Goal: Answer question/provide support: Share knowledge or assist other users

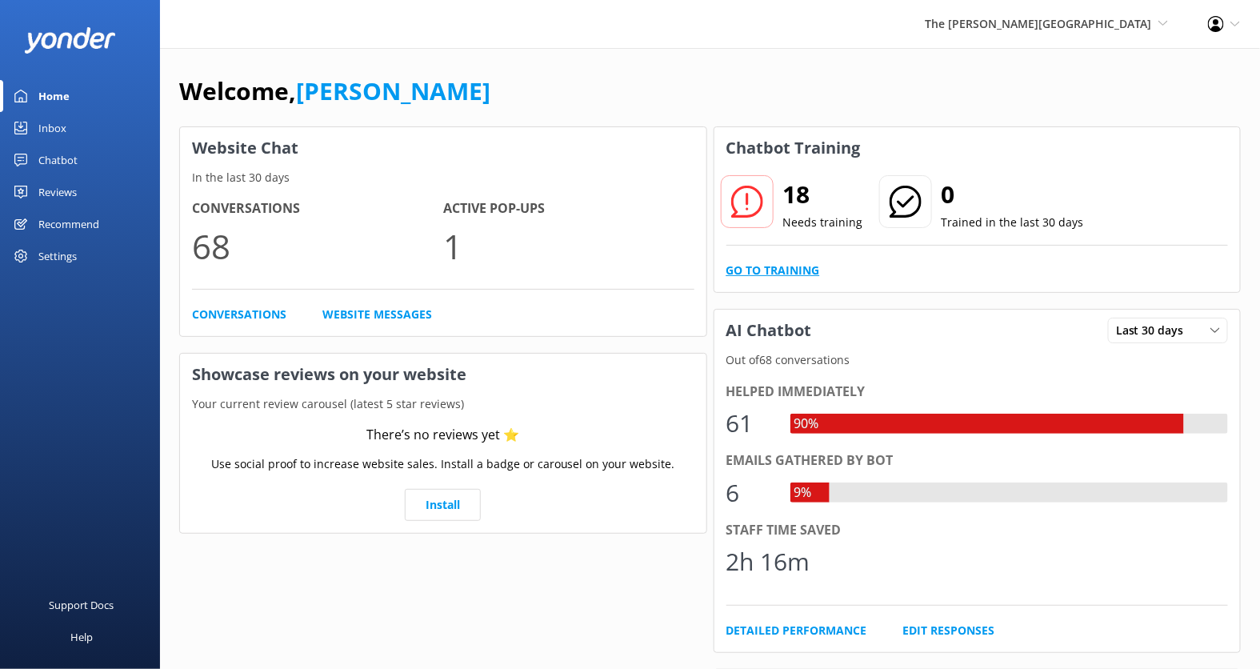
click at [802, 267] on link "Go to Training" at bounding box center [773, 271] width 94 height 18
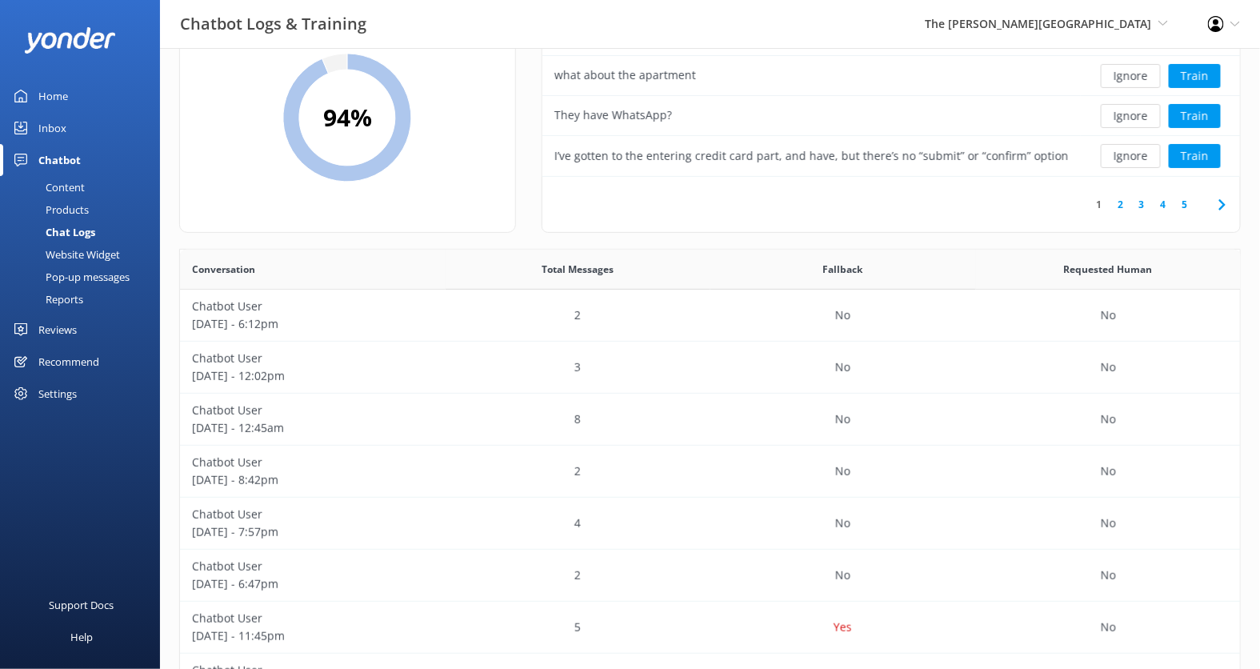
scroll to position [101, 0]
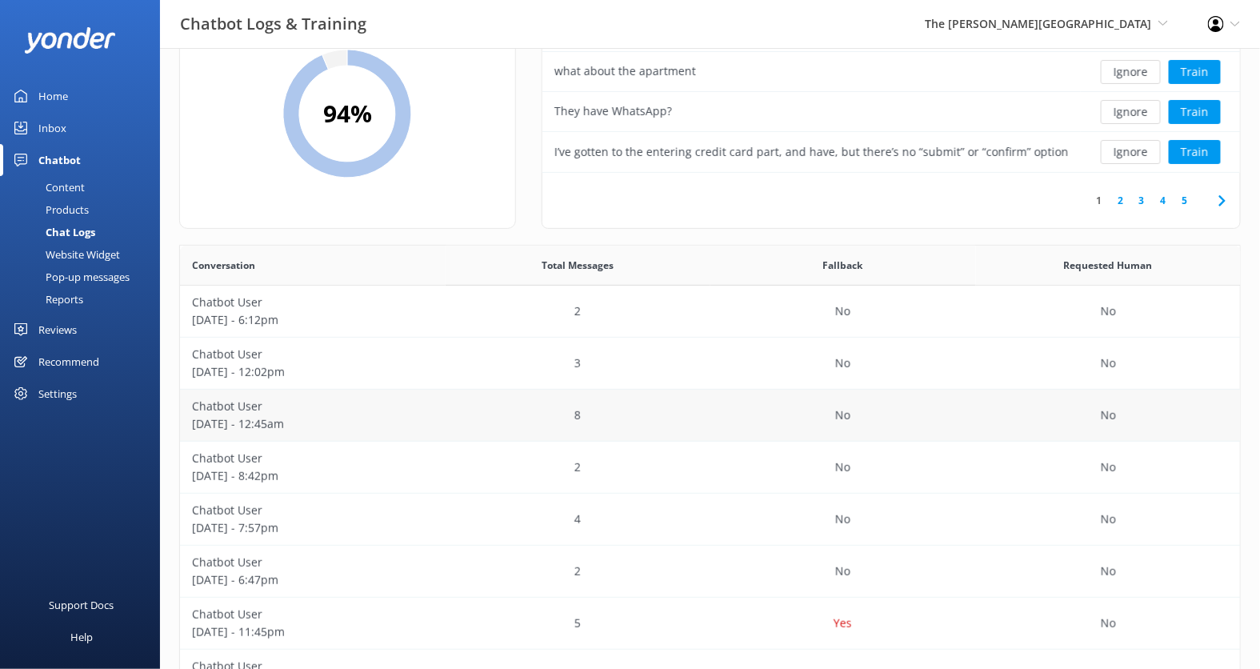
click at [454, 402] on div "8" at bounding box center [579, 416] width 266 height 52
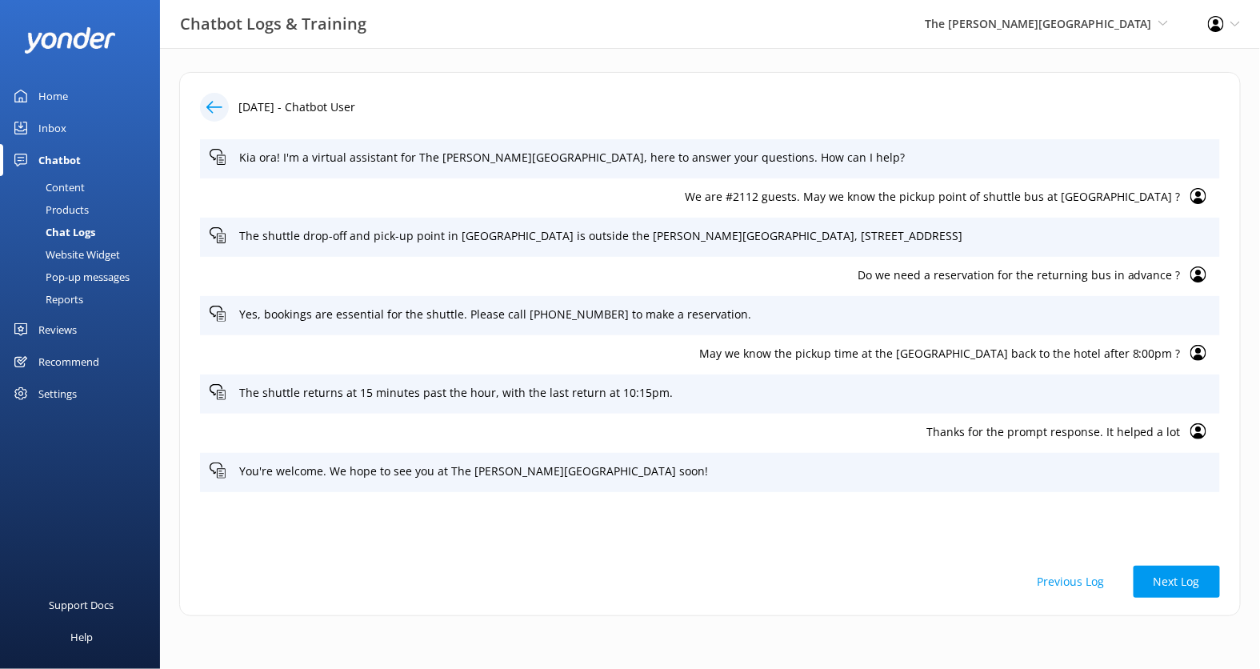
click at [214, 97] on div at bounding box center [214, 107] width 29 height 29
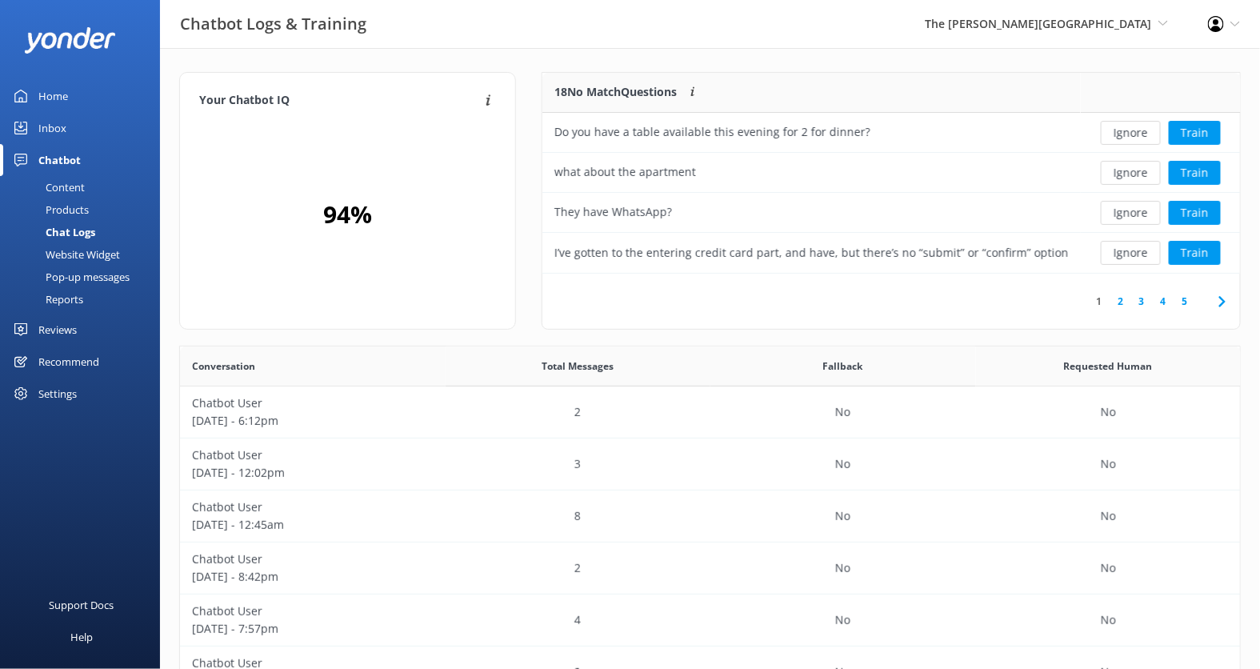
scroll to position [560, 1061]
click at [395, 416] on p "October 06 - 6:12pm" at bounding box center [313, 421] width 242 height 18
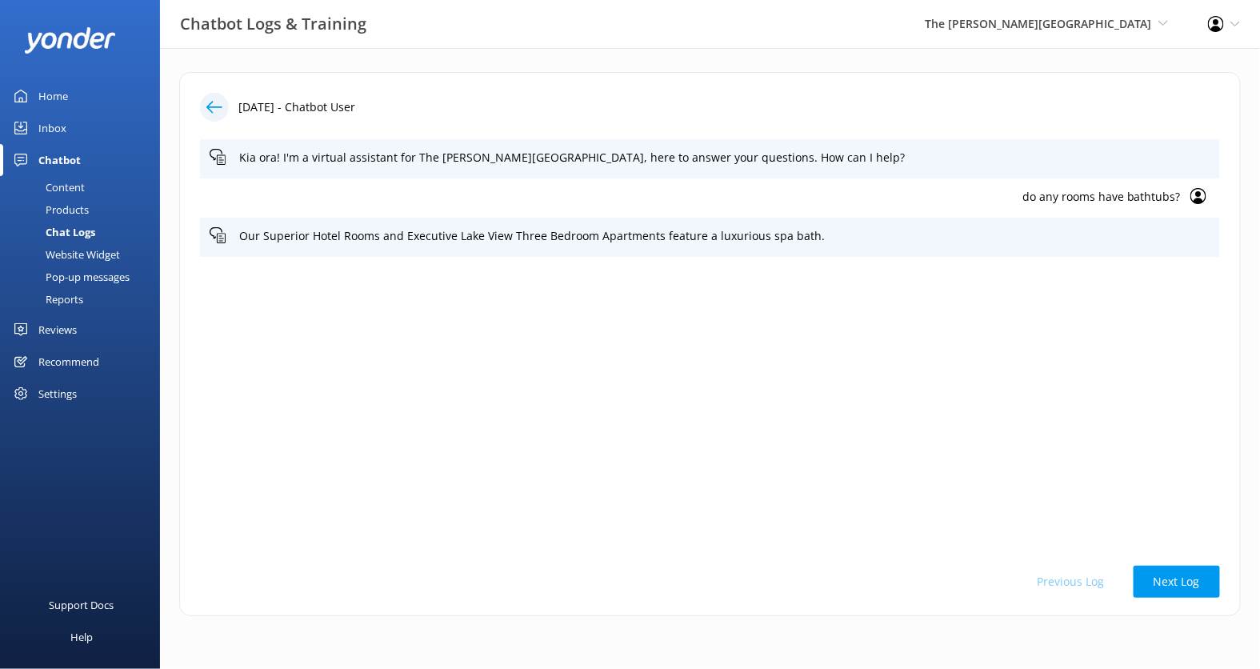
click at [218, 106] on use at bounding box center [214, 107] width 16 height 12
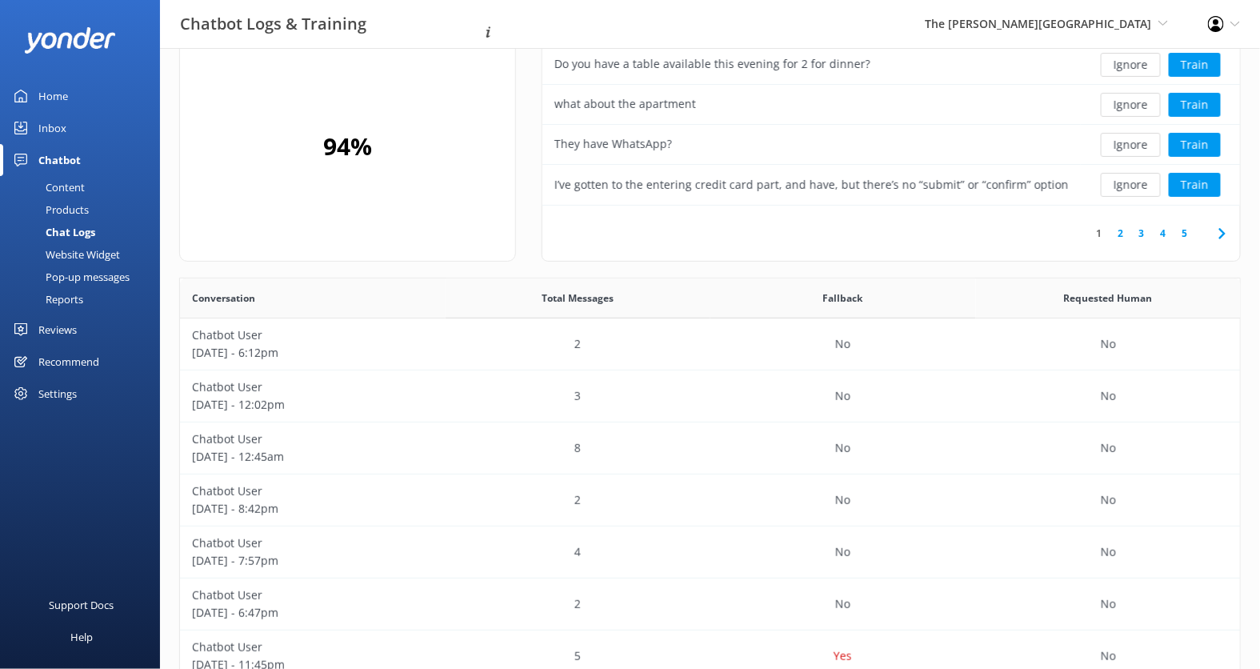
scroll to position [70, 0]
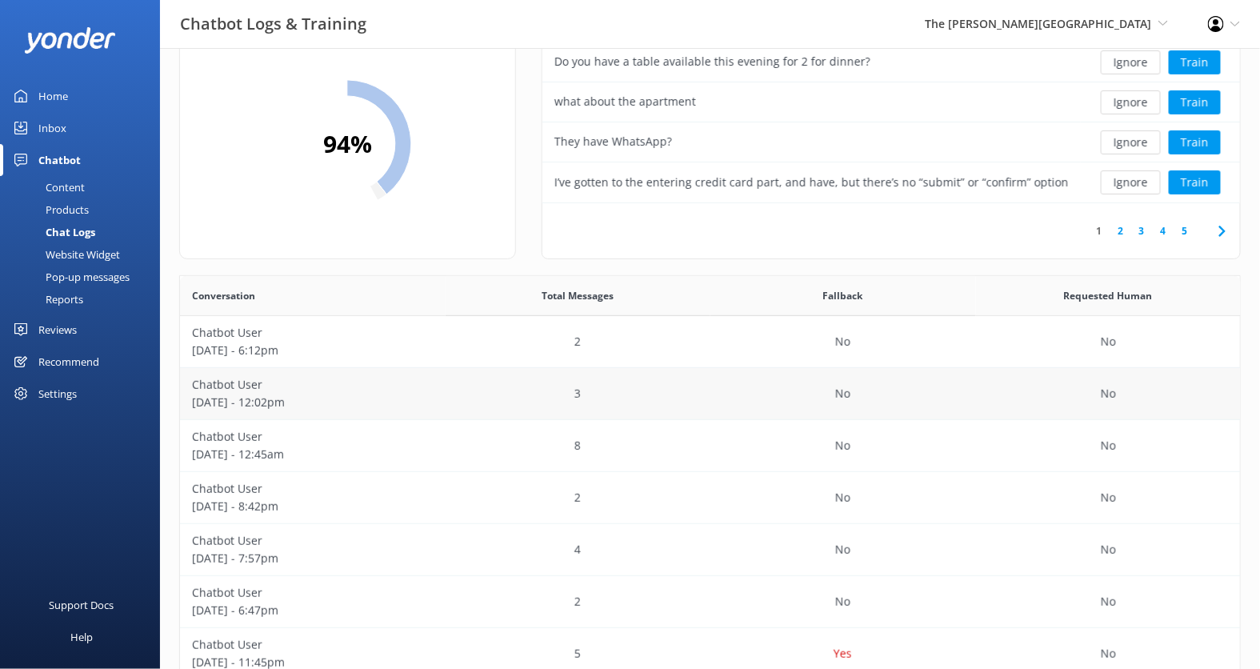
click at [470, 381] on div "3" at bounding box center [579, 394] width 266 height 52
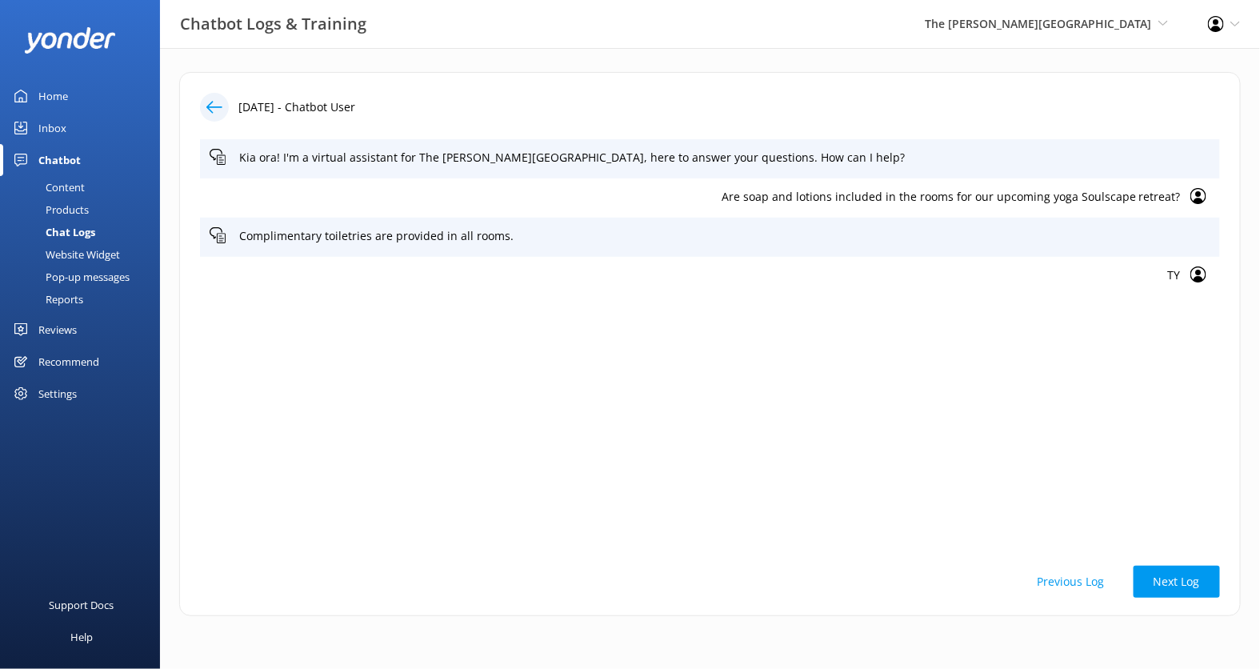
click at [210, 102] on use at bounding box center [214, 107] width 16 height 12
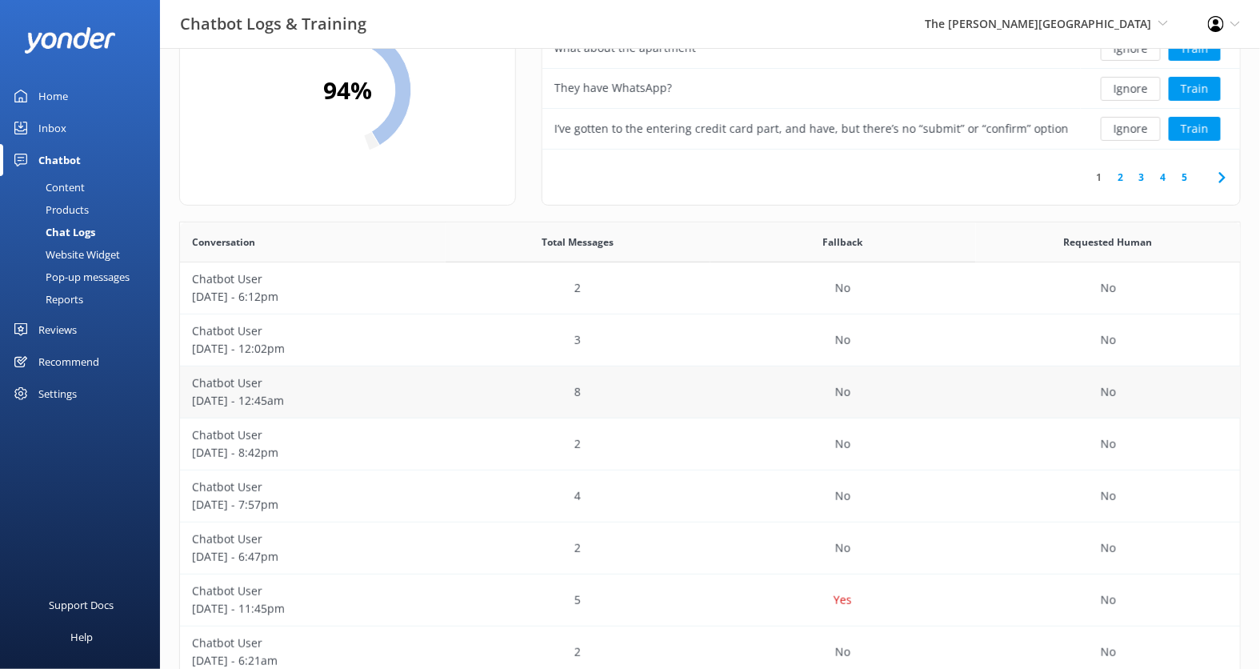
click at [446, 410] on div "8" at bounding box center [579, 392] width 266 height 52
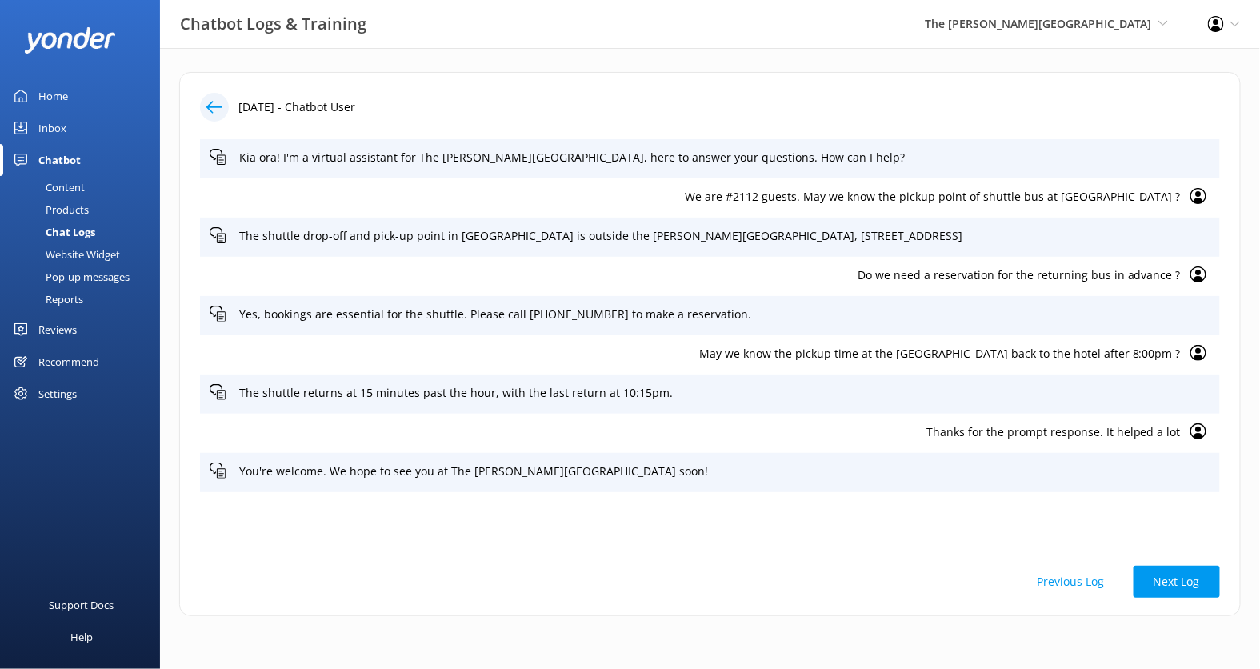
click at [211, 99] on icon at bounding box center [214, 107] width 16 height 16
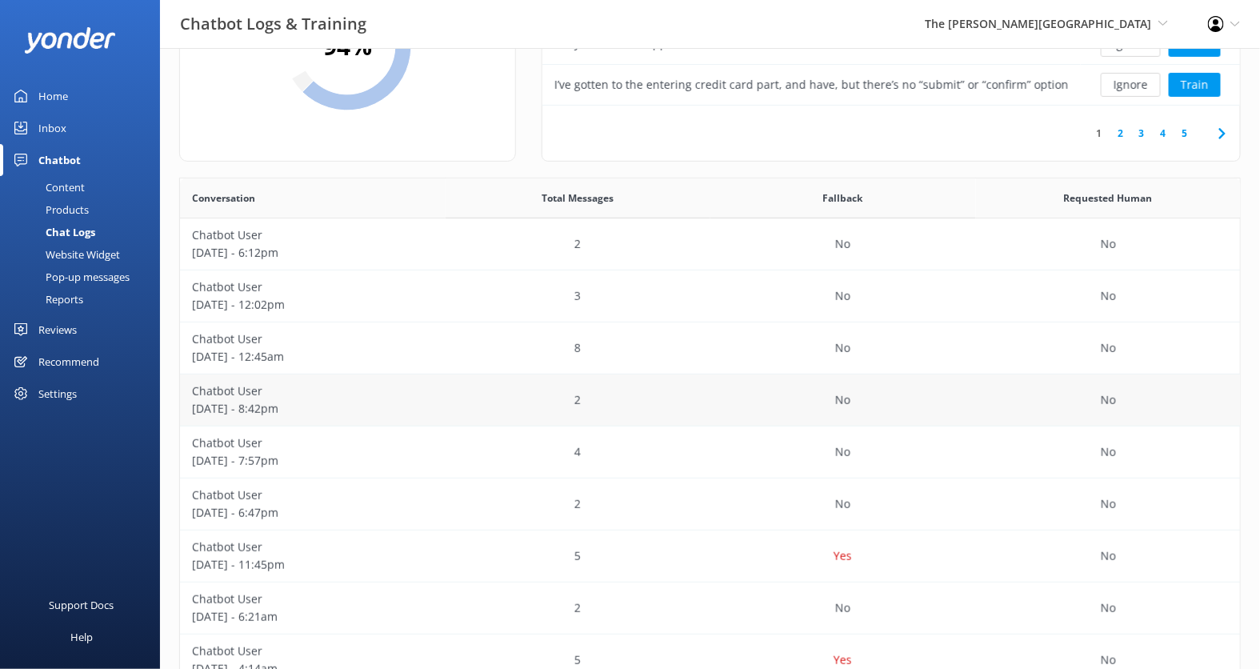
click at [404, 413] on p "October 05 - 8:42pm" at bounding box center [313, 409] width 242 height 18
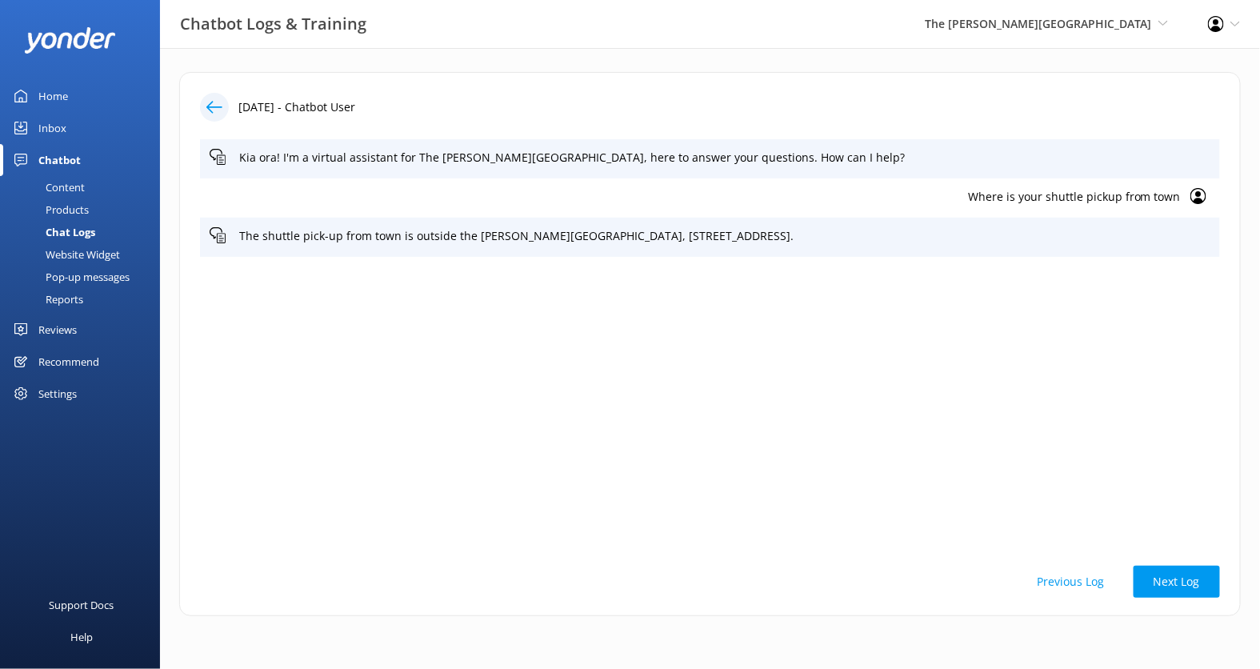
click at [214, 85] on div "6th Oct 2025 - Chatbot User Kia ora! I'm a virtual assistant for The Rees Hotel…" at bounding box center [710, 344] width 1062 height 544
click at [214, 99] on icon at bounding box center [214, 107] width 16 height 16
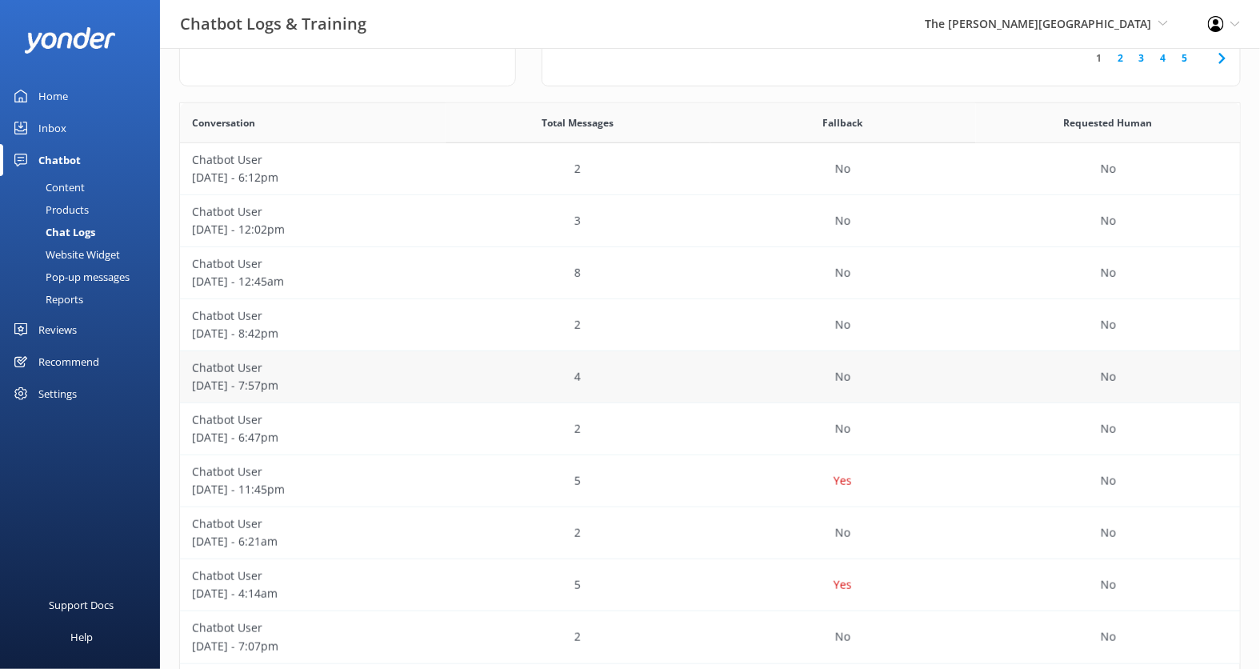
click at [427, 398] on div "Chatbot User October 05 - 7:57pm" at bounding box center [313, 377] width 266 height 52
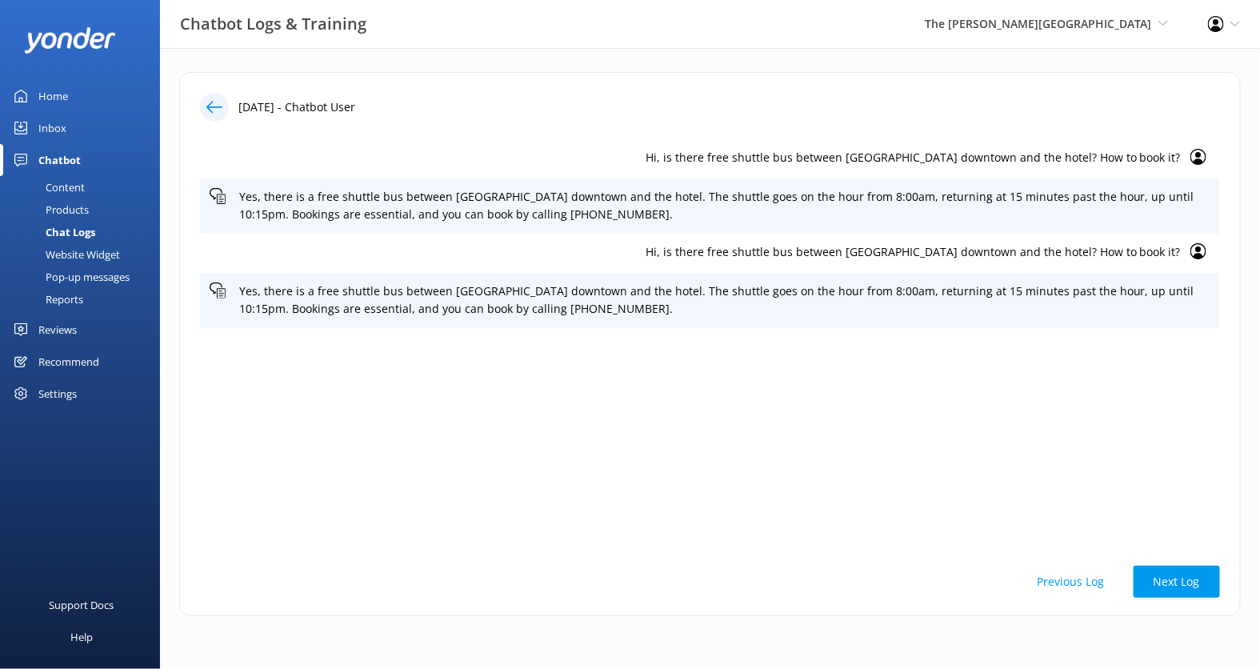
click at [214, 109] on icon at bounding box center [214, 107] width 16 height 16
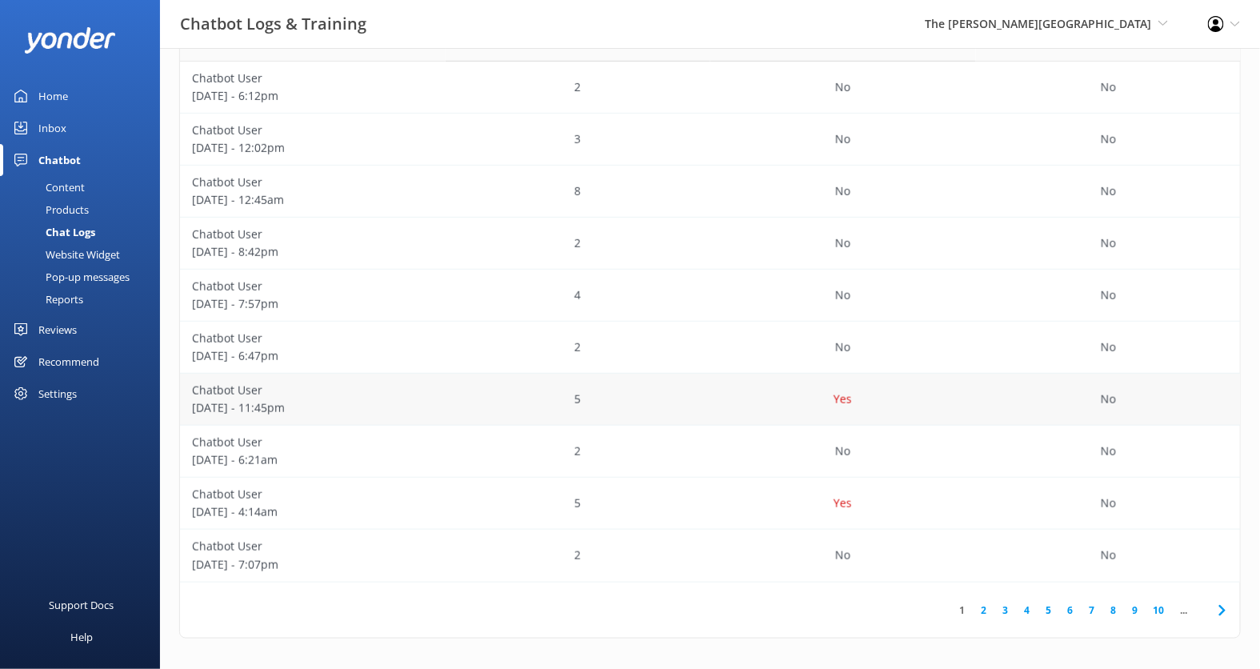
click at [464, 388] on div "5" at bounding box center [579, 400] width 266 height 52
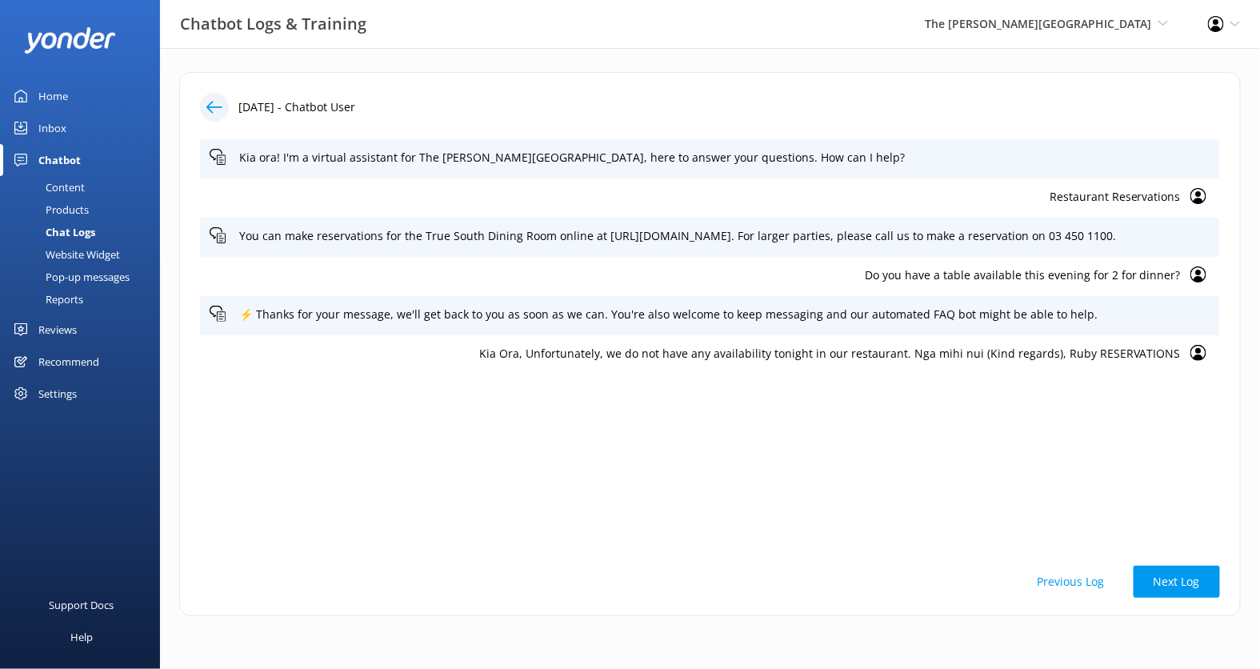
click at [210, 108] on icon at bounding box center [214, 107] width 16 height 16
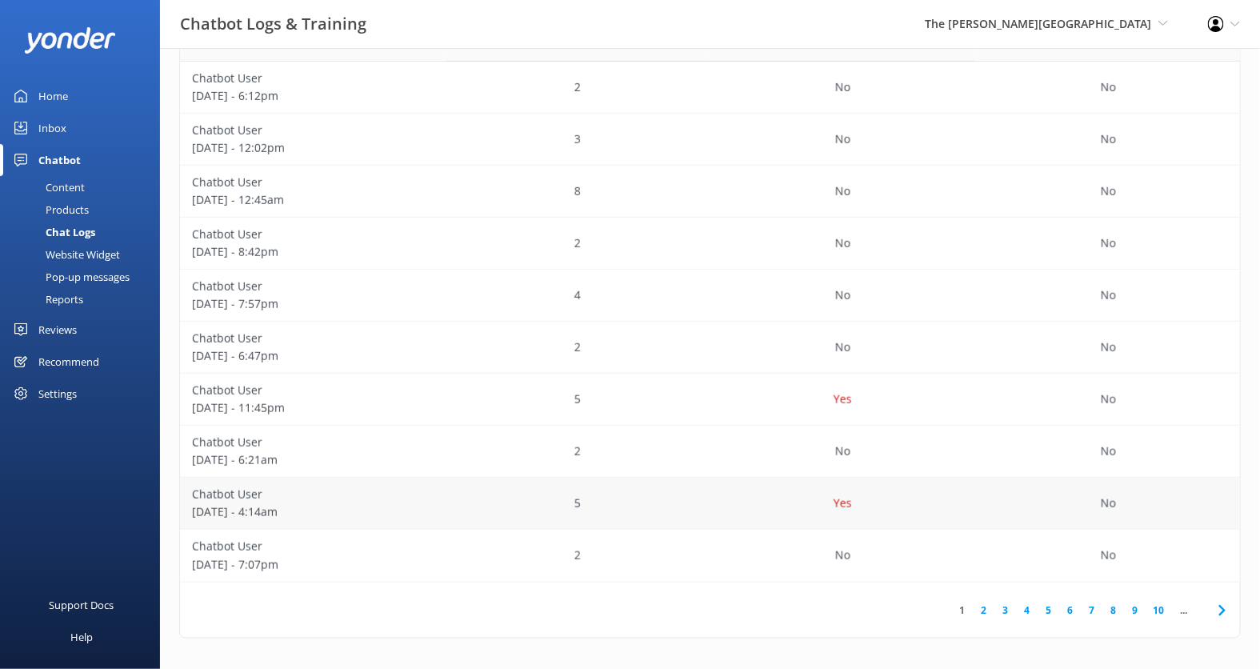
click at [429, 506] on p "October 04 - 4:14am" at bounding box center [313, 512] width 242 height 18
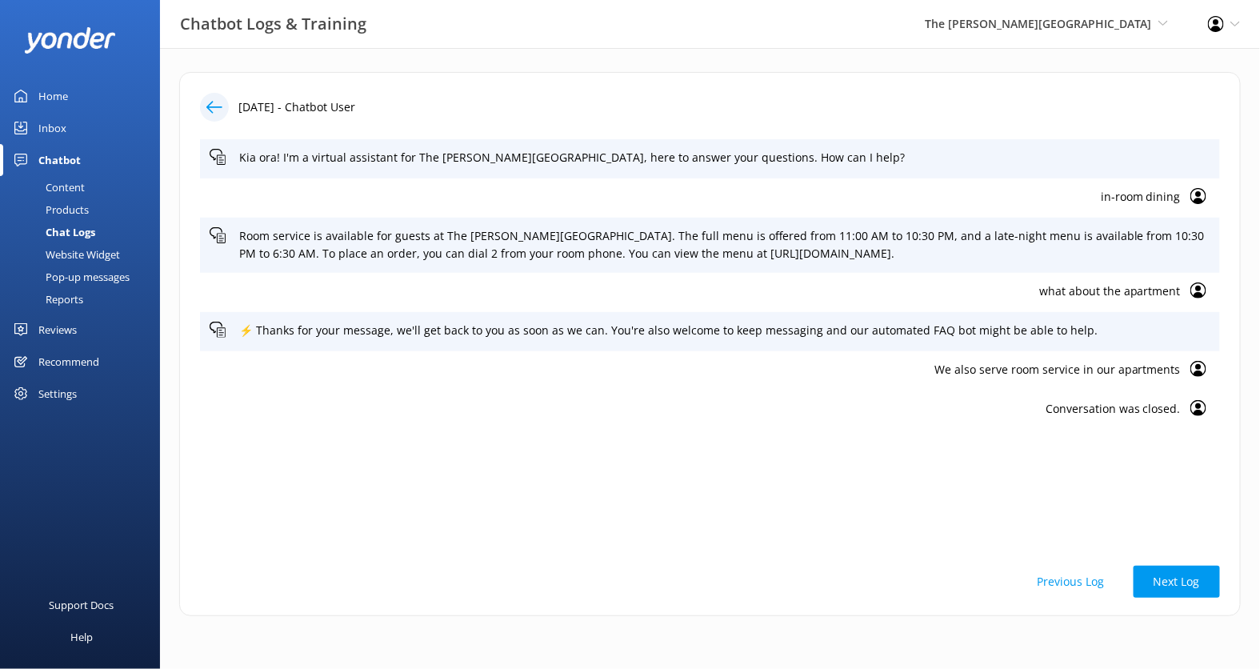
click at [220, 115] on div at bounding box center [214, 107] width 29 height 29
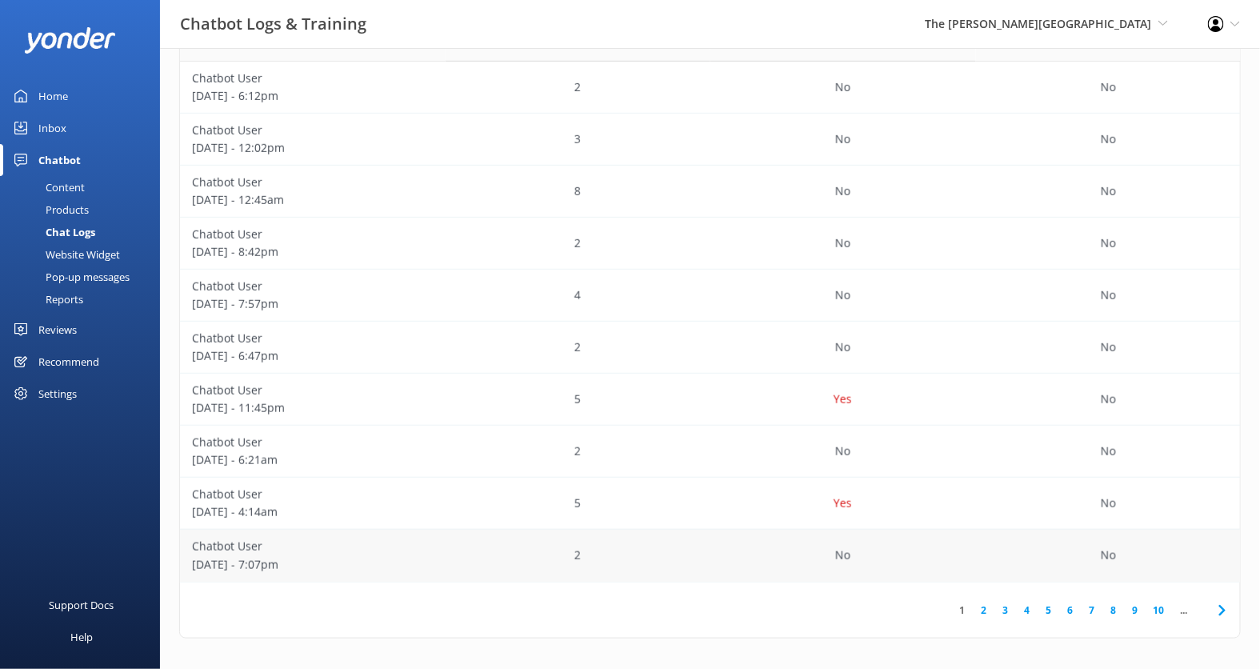
click at [451, 570] on div "2" at bounding box center [579, 556] width 266 height 52
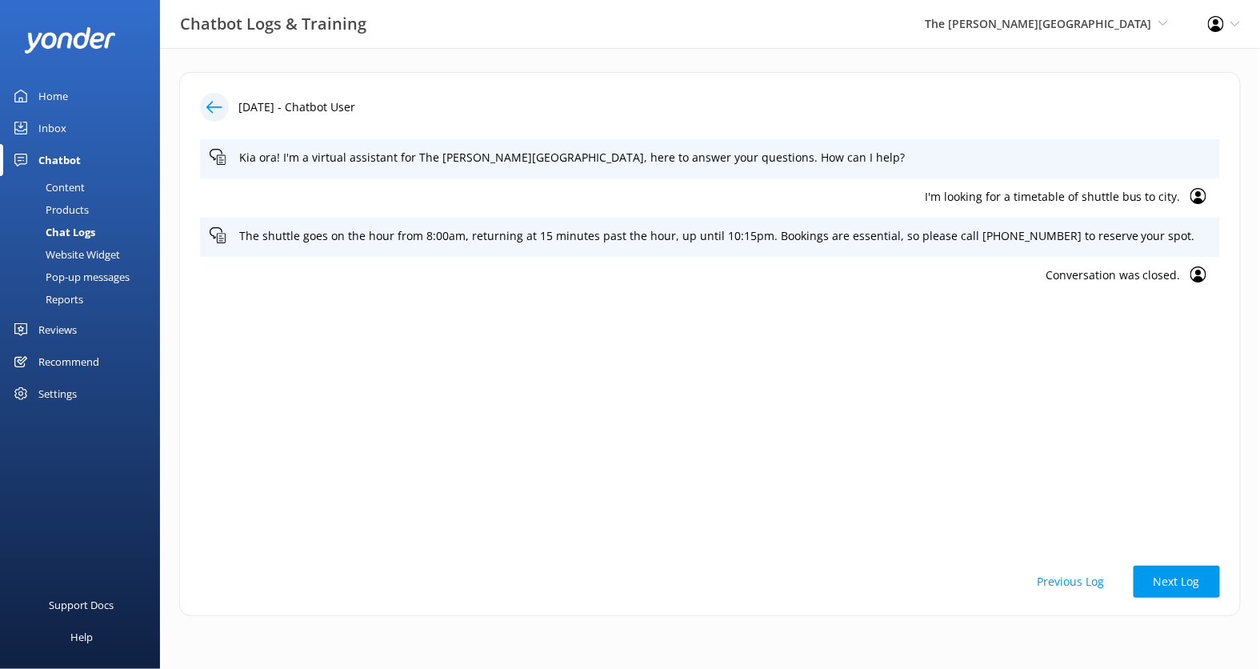
click at [212, 102] on icon at bounding box center [214, 107] width 16 height 16
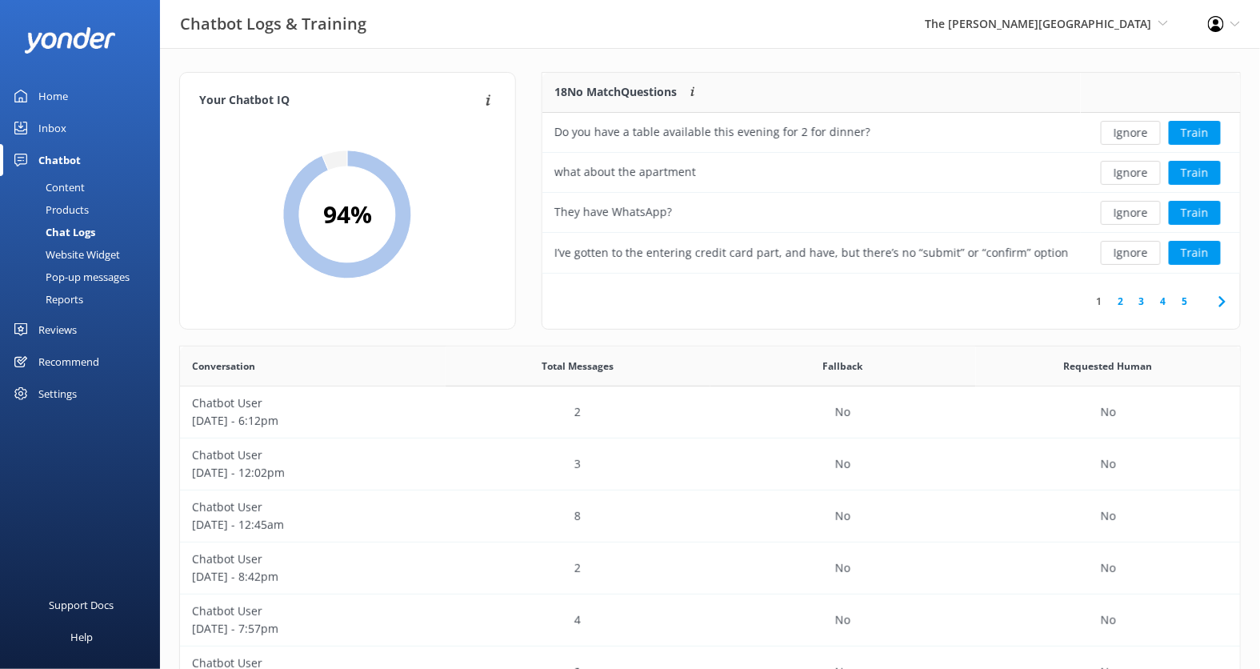
click at [74, 193] on div "Content" at bounding box center [47, 187] width 75 height 22
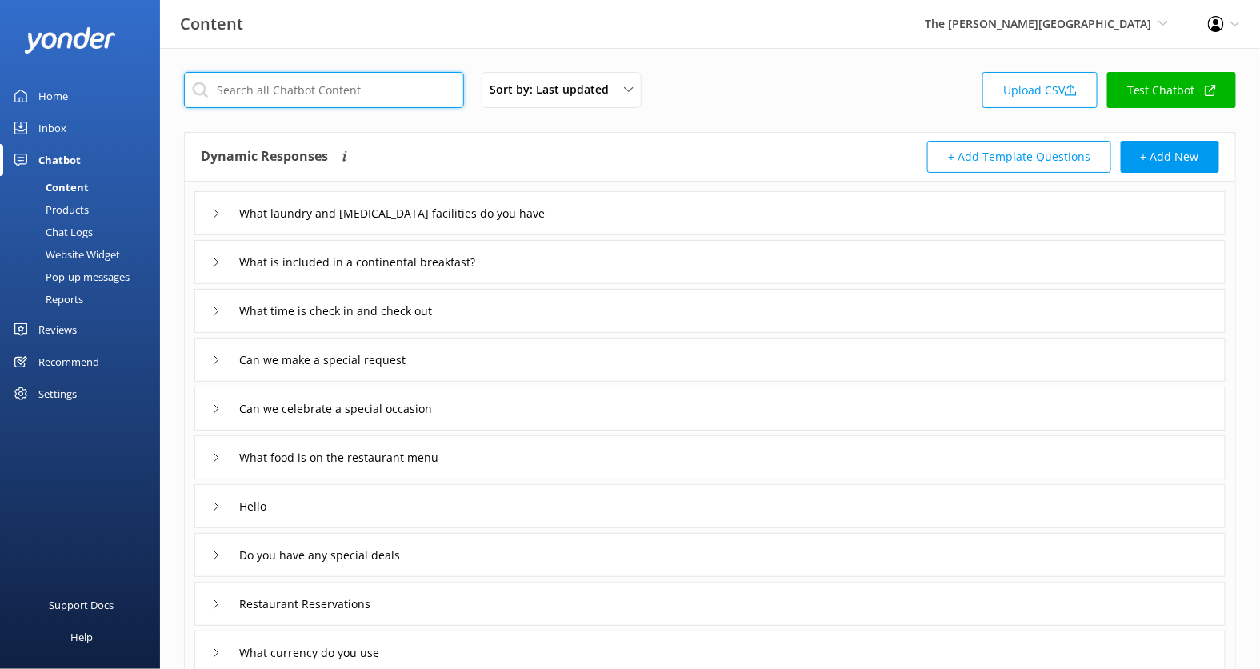
click at [327, 97] on input "text" at bounding box center [324, 90] width 280 height 36
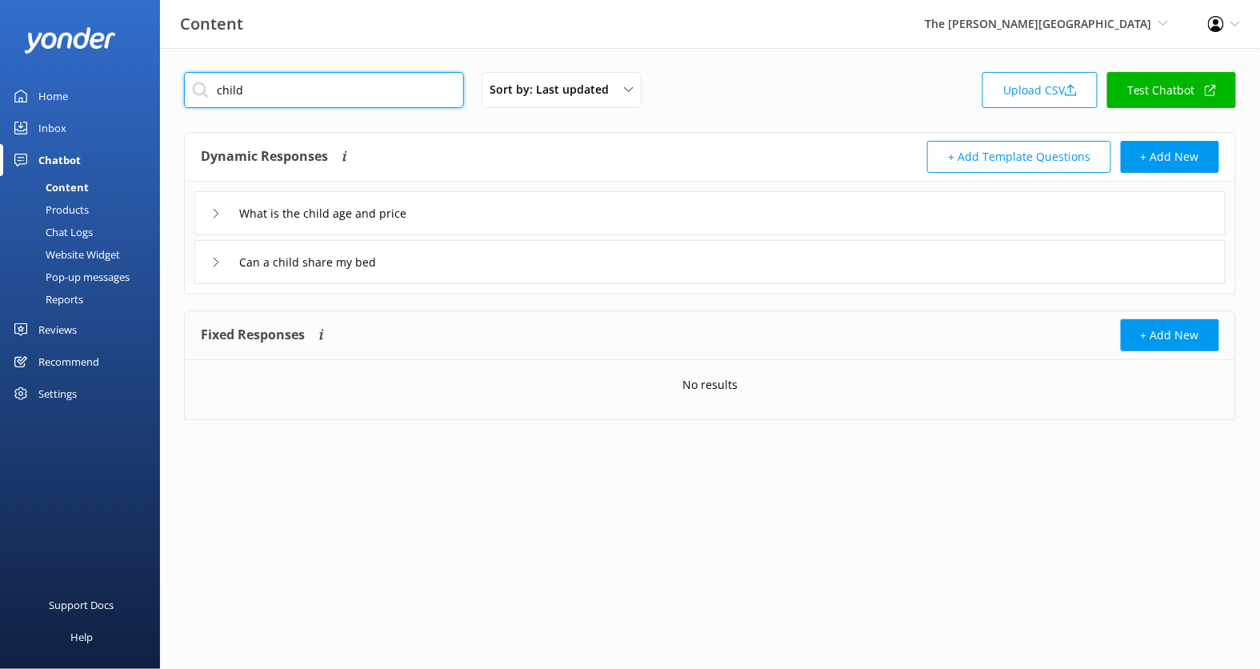
type input "child"
click at [484, 257] on div "Can a child share my bed" at bounding box center [709, 262] width 1031 height 44
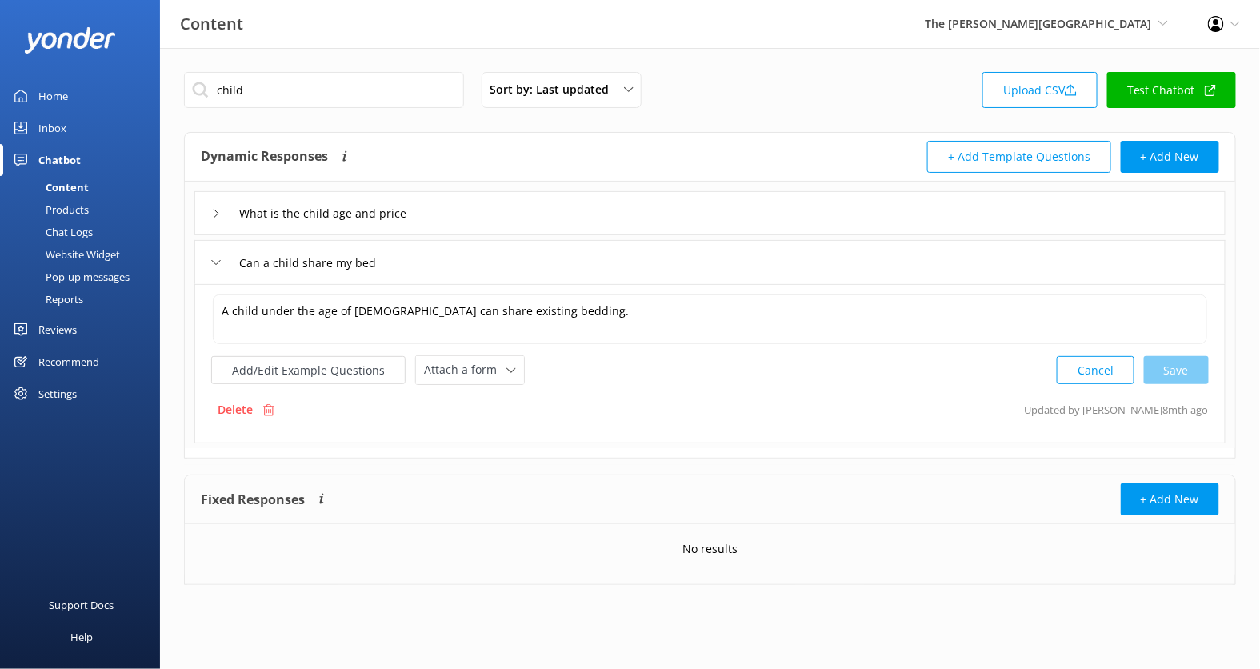
click at [494, 229] on div "What is the child age and price" at bounding box center [709, 213] width 1031 height 44
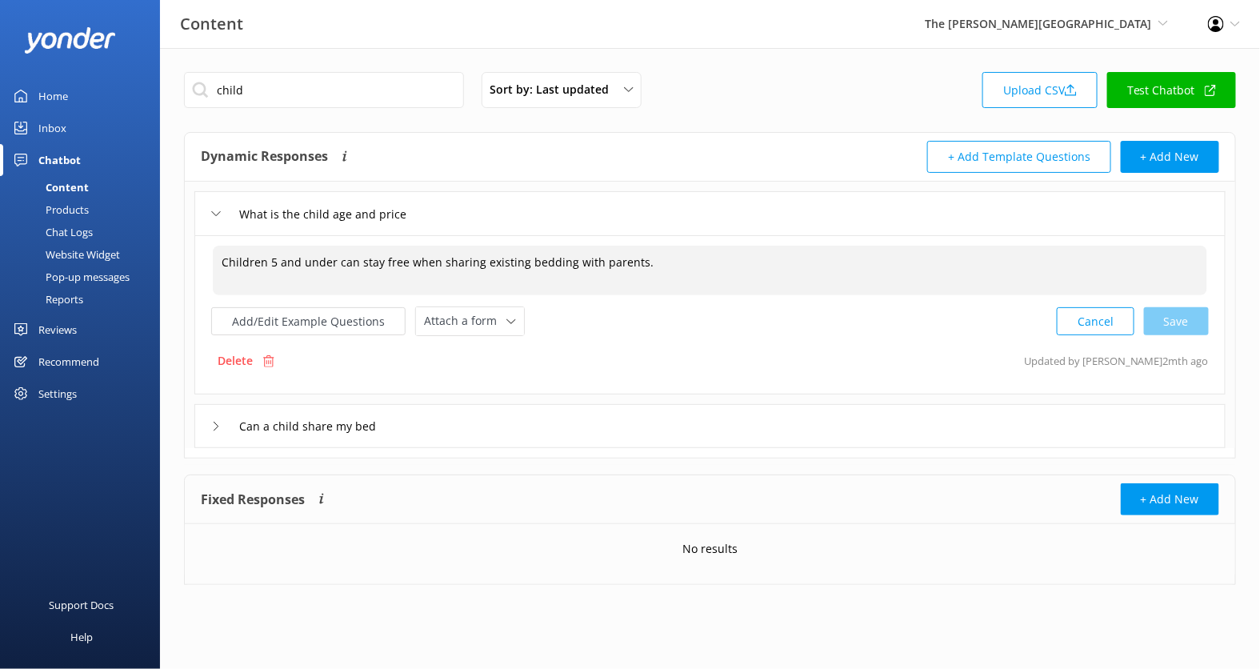
click at [675, 262] on textarea "Children 5 and under can stay free when sharing existing bedding with parents." at bounding box center [710, 271] width 995 height 50
paste textarea "we can only accommodate one child per bedroom"
click at [646, 260] on textarea "Children 5 and under can stay free when sharing existing bedding with parents. …" at bounding box center [710, 271] width 995 height 50
click at [950, 267] on textarea "Children 5 and under can stay free when sharing existing bedding with parents. …" at bounding box center [710, 271] width 995 height 50
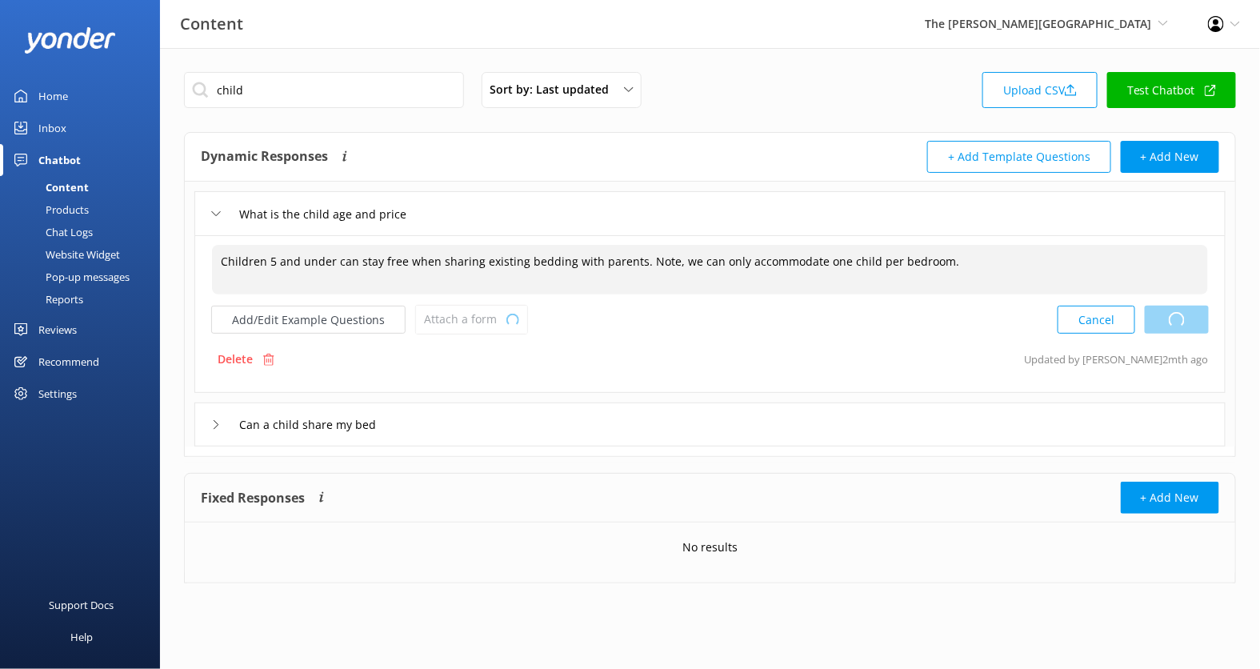
click at [1177, 314] on div "Cancel Loading.." at bounding box center [1133, 320] width 151 height 30
type textarea "Children 5 and under can stay free when sharing existing bedding with parents. …"
click at [366, 94] on input "child" at bounding box center [324, 90] width 280 height 36
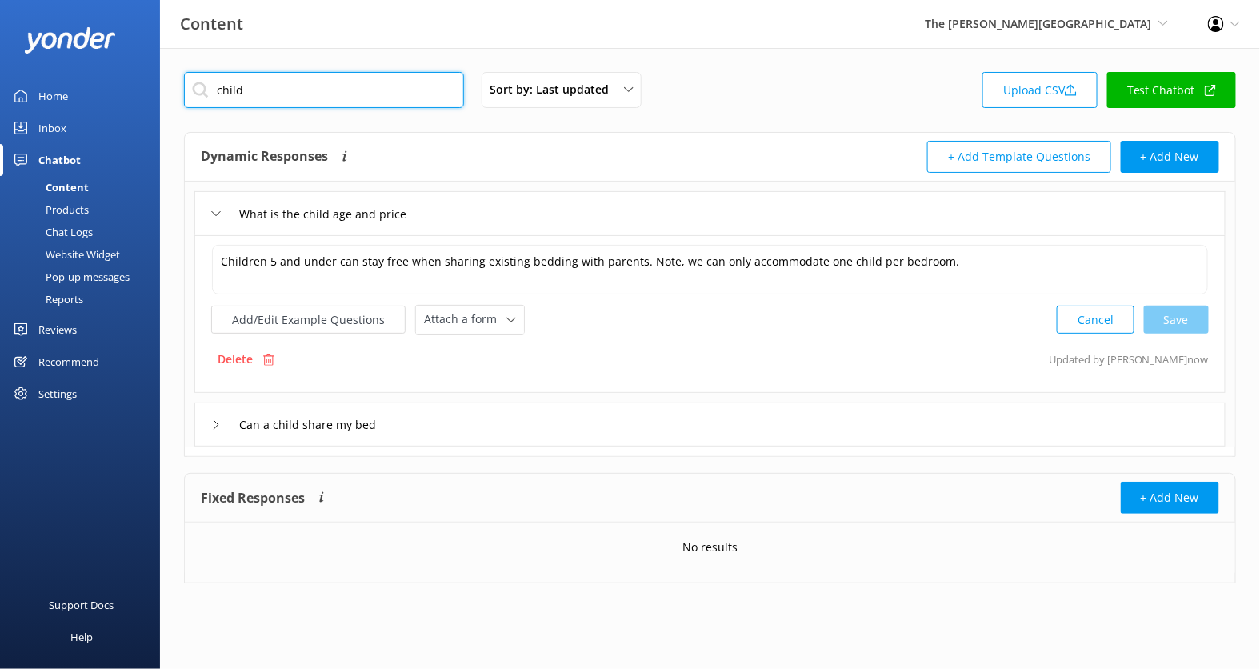
click at [366, 94] on input "child" at bounding box center [324, 90] width 280 height 36
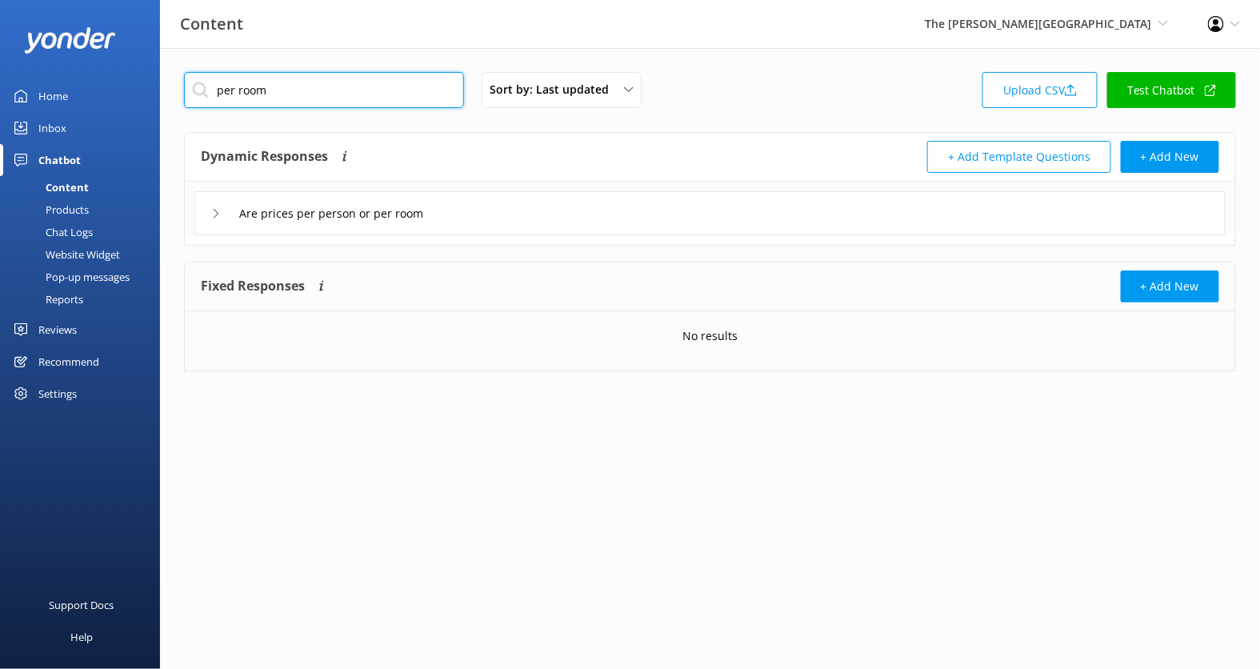
type input "per room"
click at [494, 209] on div "Are prices per person or per room" at bounding box center [709, 213] width 1031 height 44
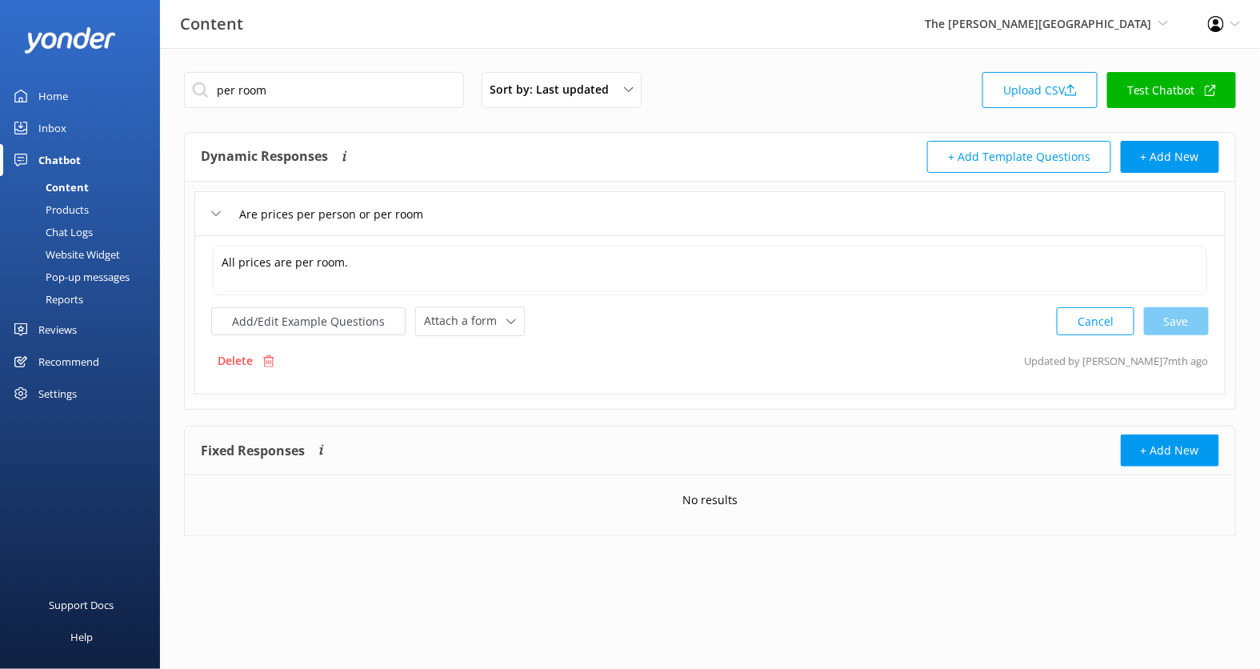
click at [1163, 96] on link "Test Chatbot" at bounding box center [1171, 90] width 129 height 36
click at [74, 235] on div "Chat Logs" at bounding box center [51, 232] width 83 height 22
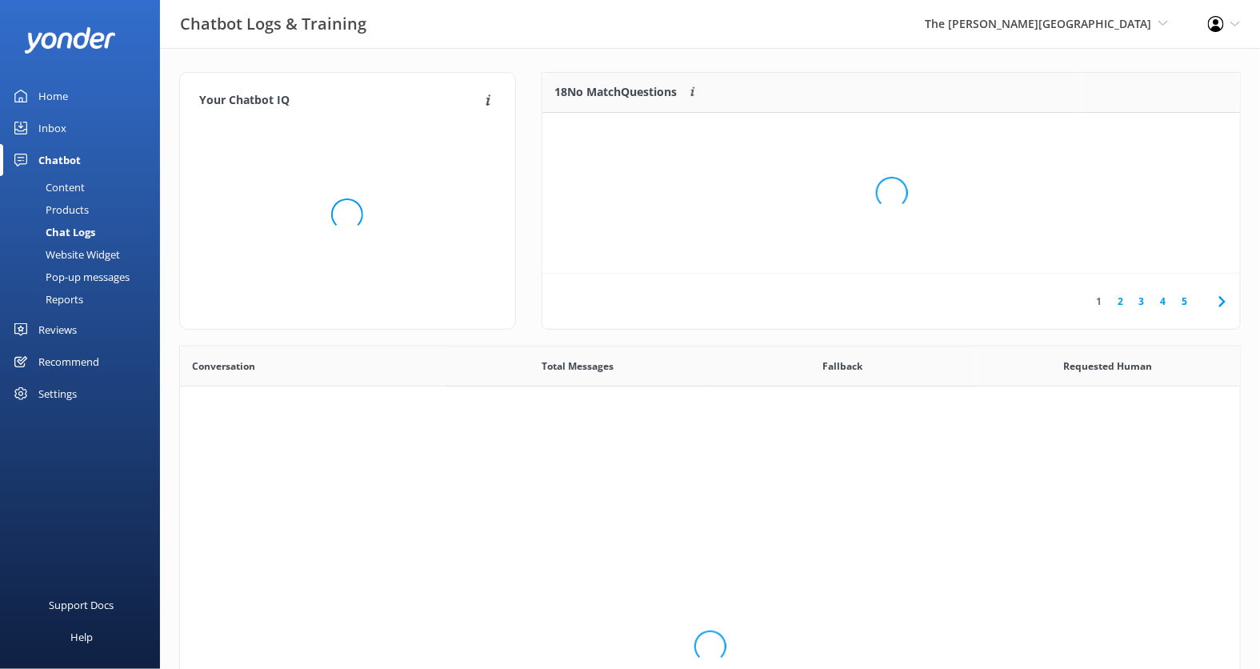
scroll to position [560, 1061]
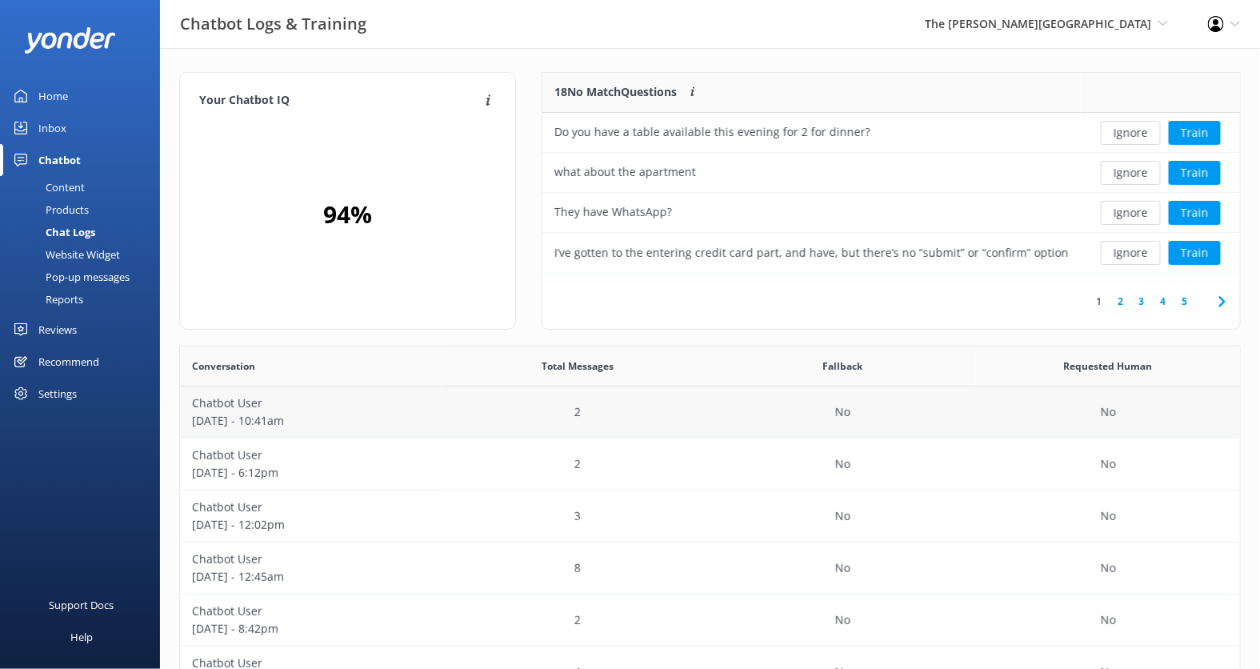
click at [426, 425] on p "October 07 - 10:41am" at bounding box center [313, 421] width 242 height 18
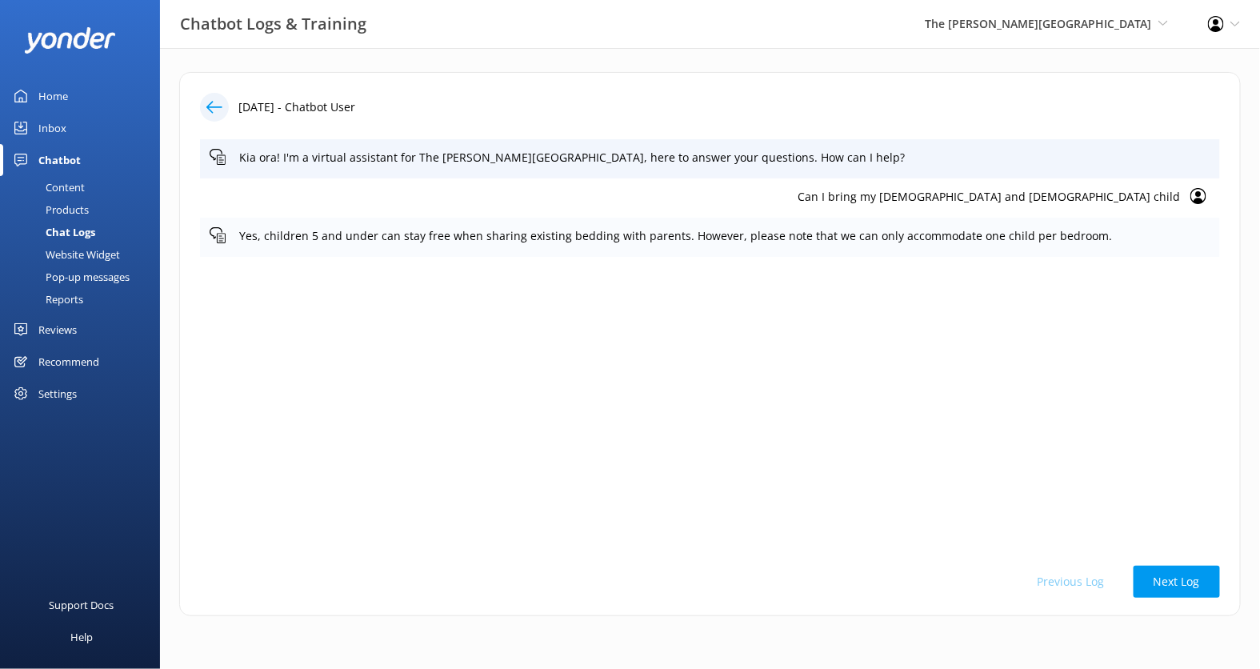
click at [1051, 240] on p "Yes, children 5 and under can stay free when sharing existing bedding with pare…" at bounding box center [724, 236] width 971 height 18
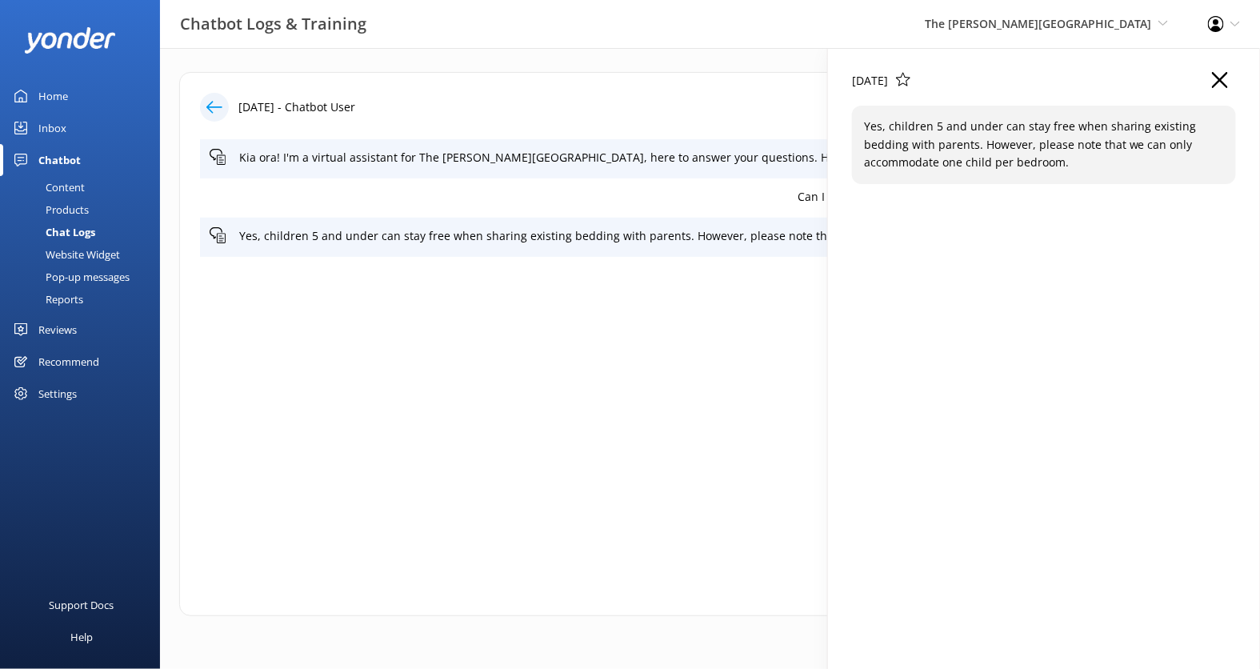
click at [1224, 82] on icon "button" at bounding box center [1220, 80] width 16 height 16
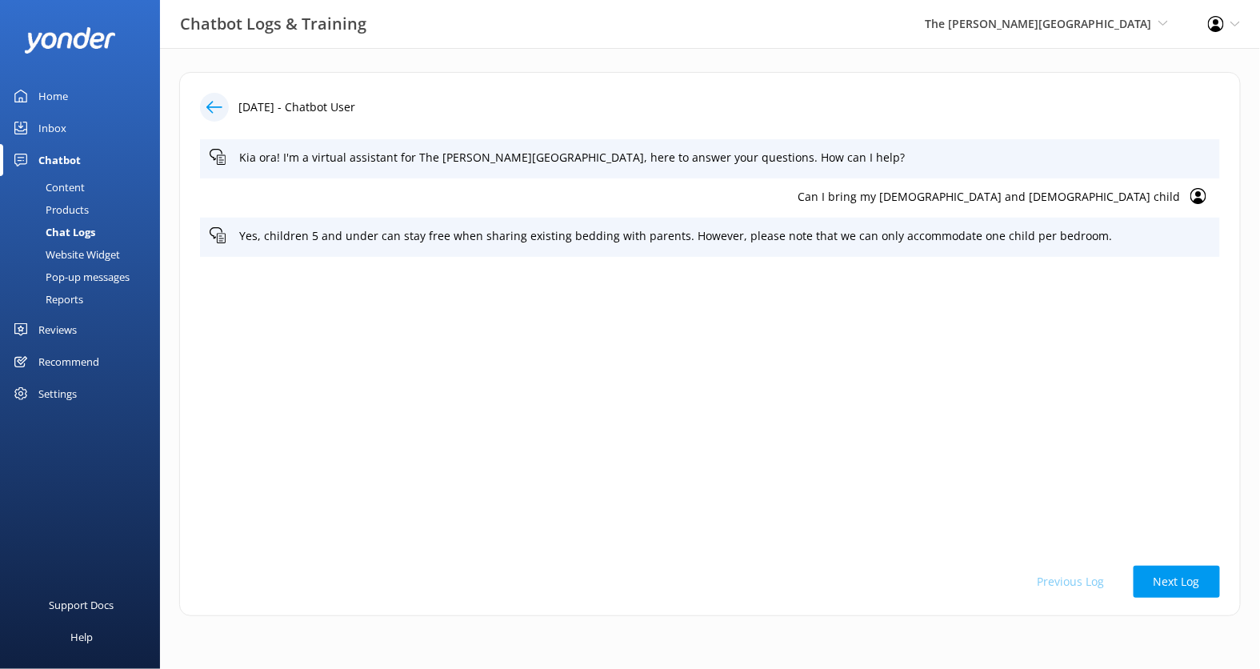
click at [1127, 192] on p "Can I bring my 3 year old and 5 year old child" at bounding box center [695, 197] width 971 height 18
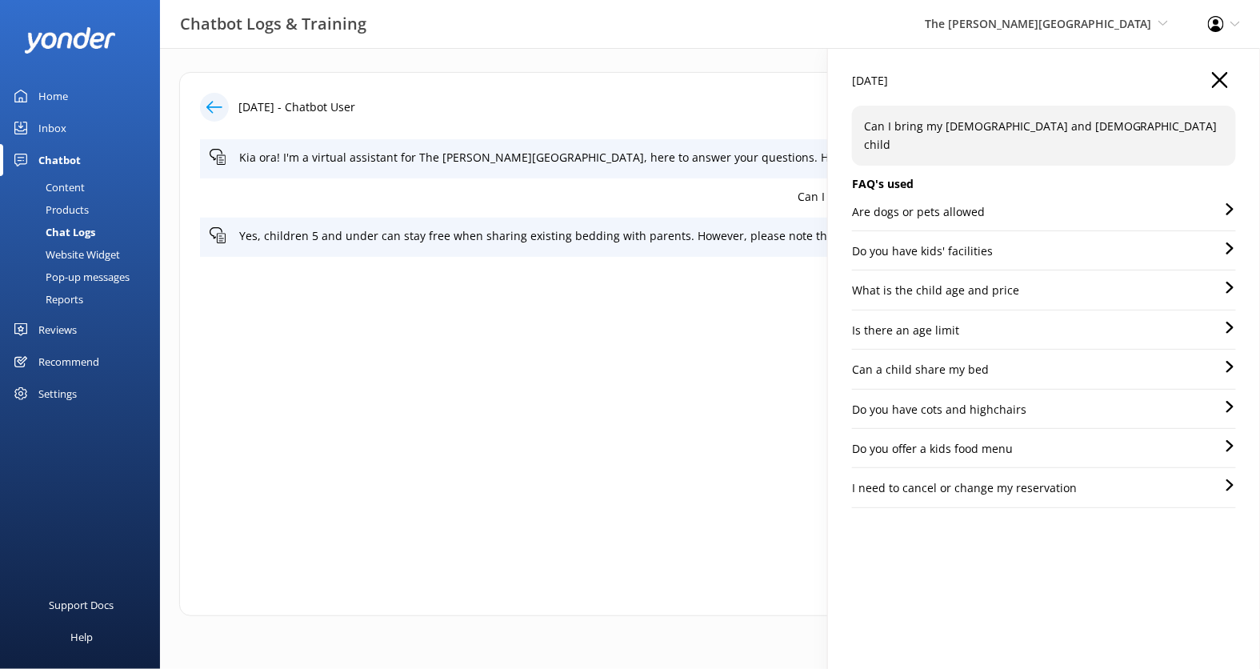
click at [1133, 203] on div "Are dogs or pets allowed" at bounding box center [1044, 217] width 384 height 28
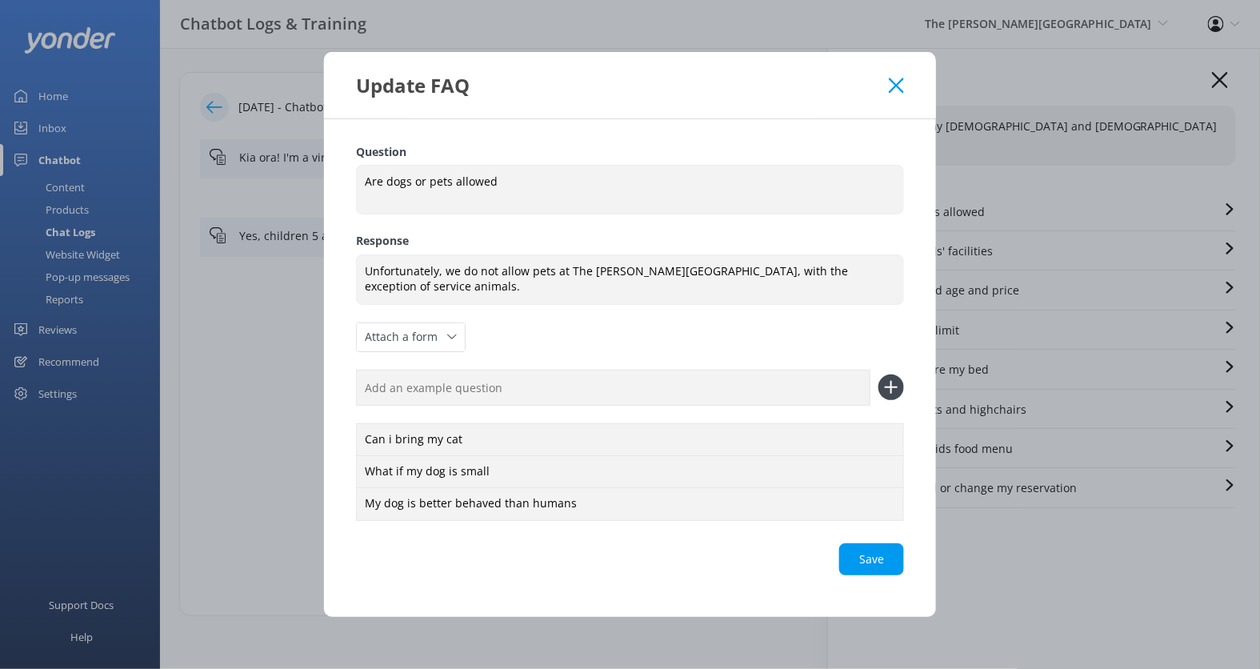
click at [897, 76] on div "Update FAQ" at bounding box center [630, 85] width 612 height 66
click at [897, 94] on icon at bounding box center [896, 86] width 15 height 16
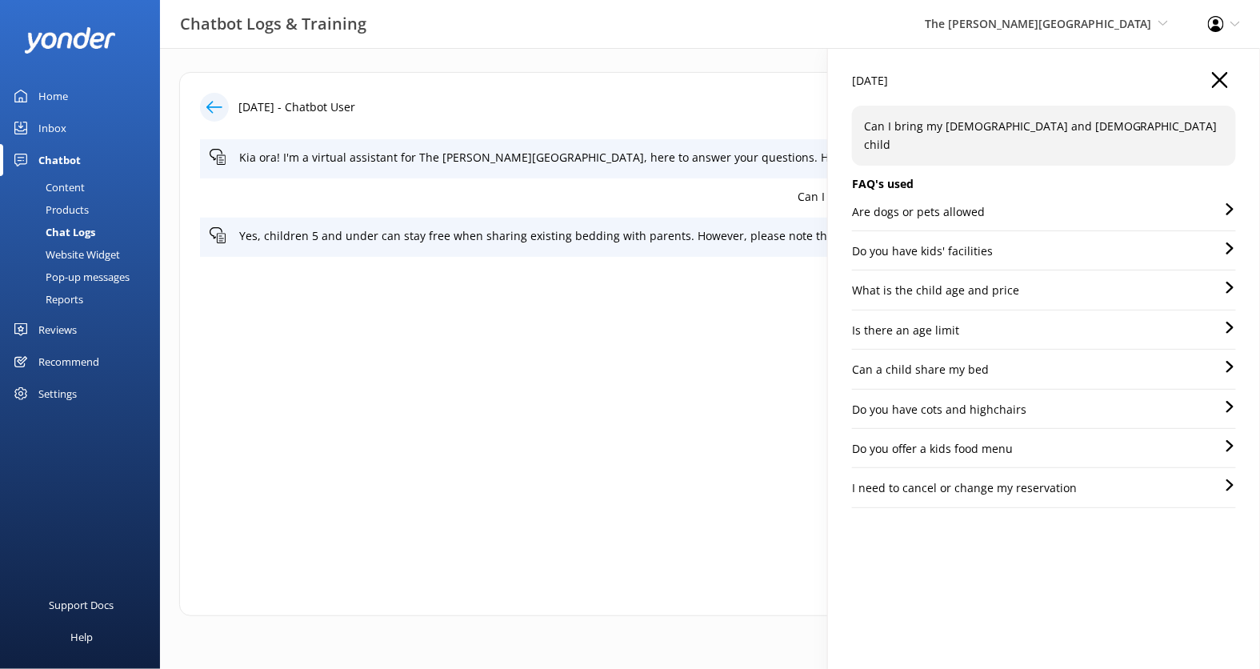
click at [1046, 361] on div "Can a child share my bed" at bounding box center [1044, 375] width 384 height 28
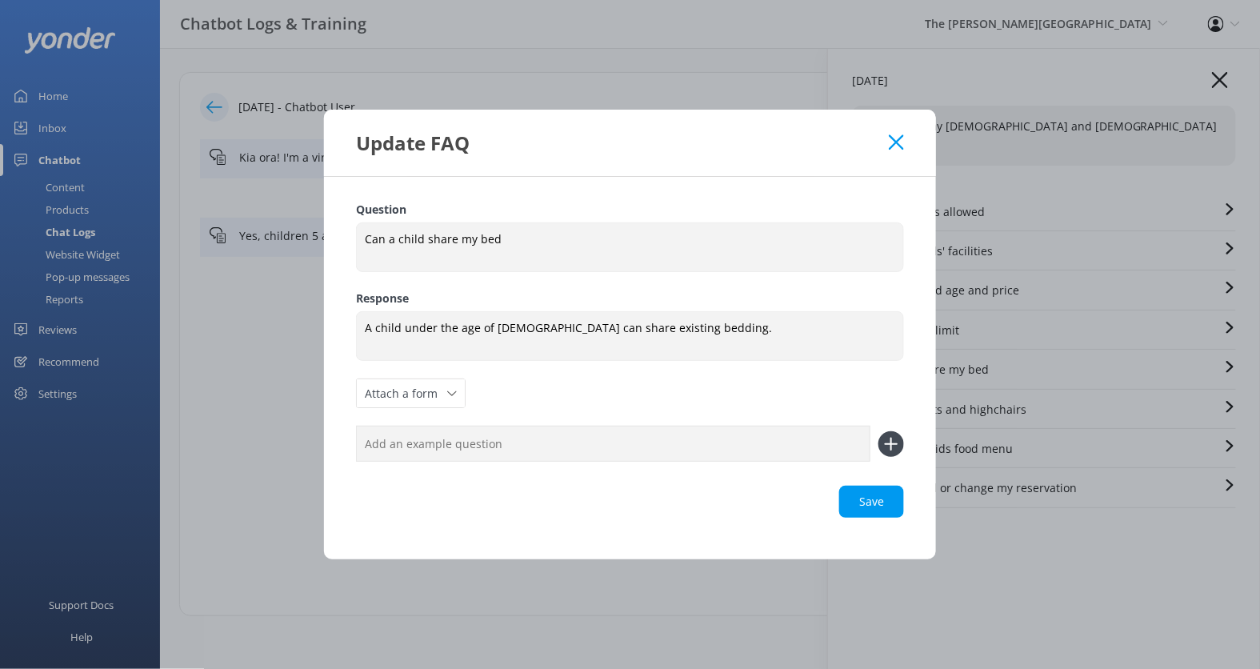
click at [897, 139] on icon at bounding box center [896, 142] width 15 height 16
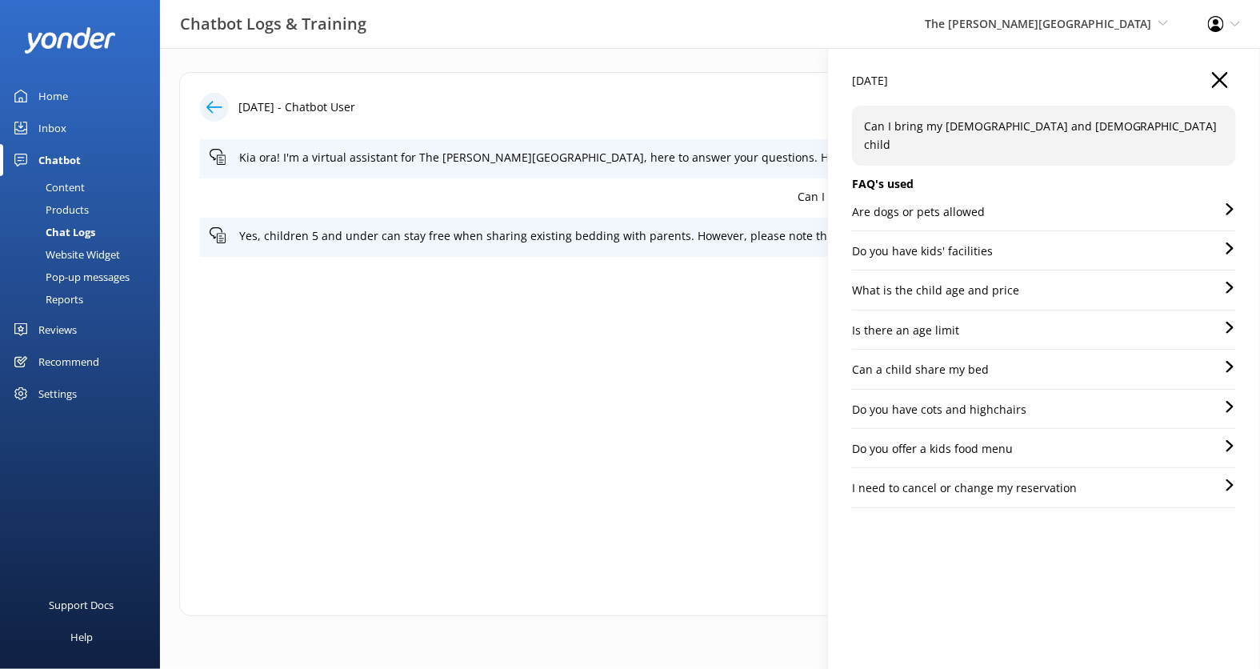
click at [1227, 75] on icon "button" at bounding box center [1220, 80] width 16 height 16
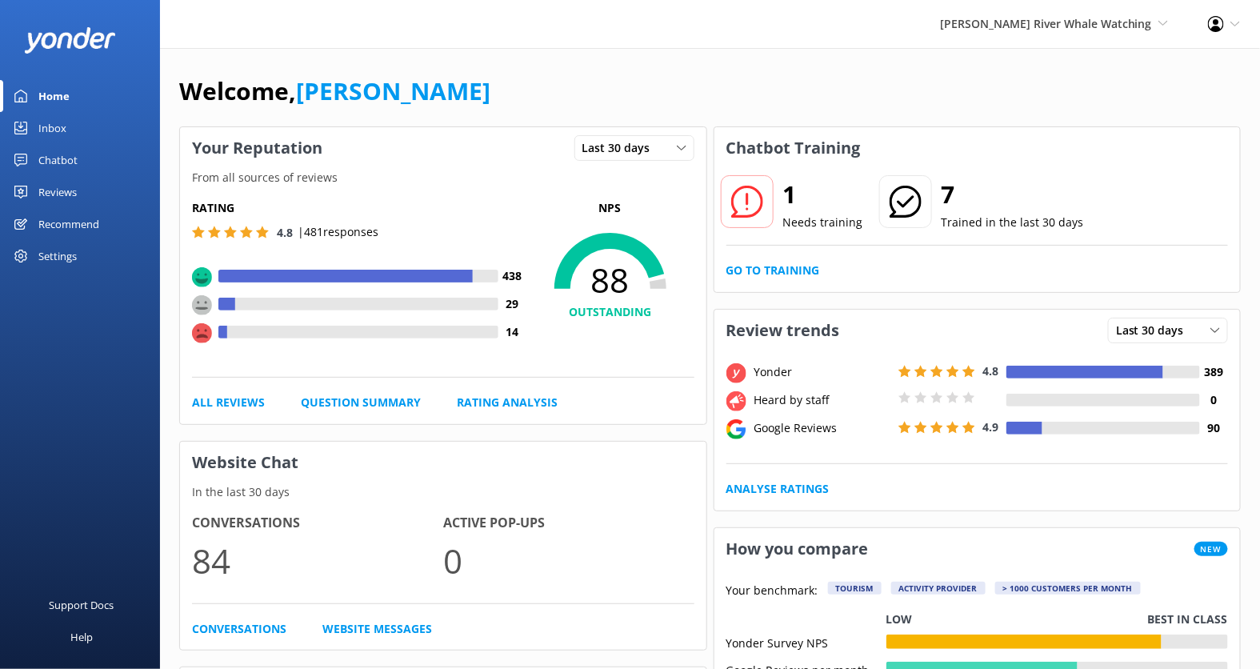
click at [58, 154] on div "Chatbot" at bounding box center [57, 160] width 39 height 32
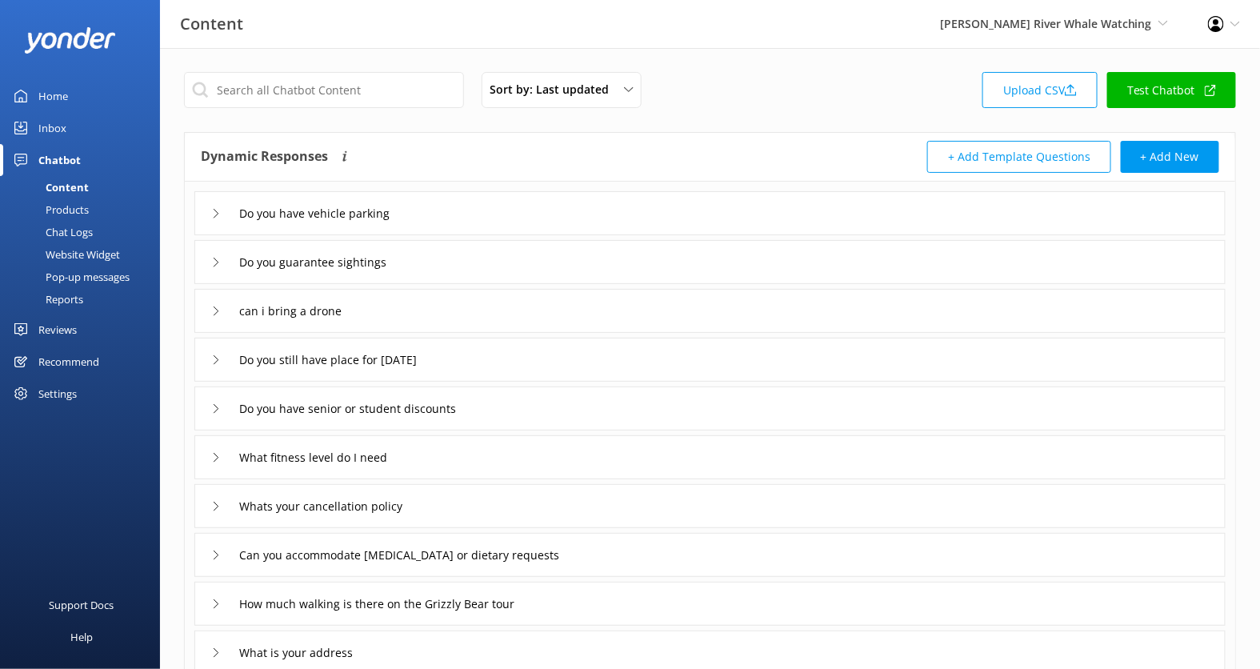
click at [77, 209] on div "Products" at bounding box center [49, 209] width 79 height 22
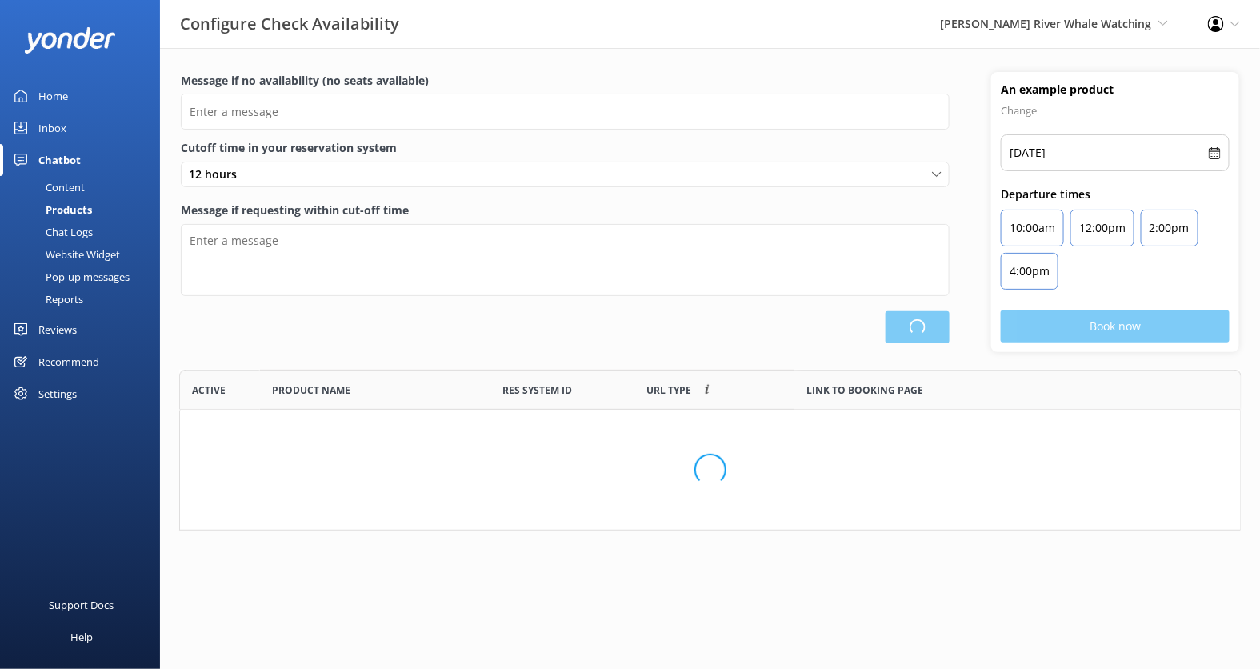
scroll to position [160, 1062]
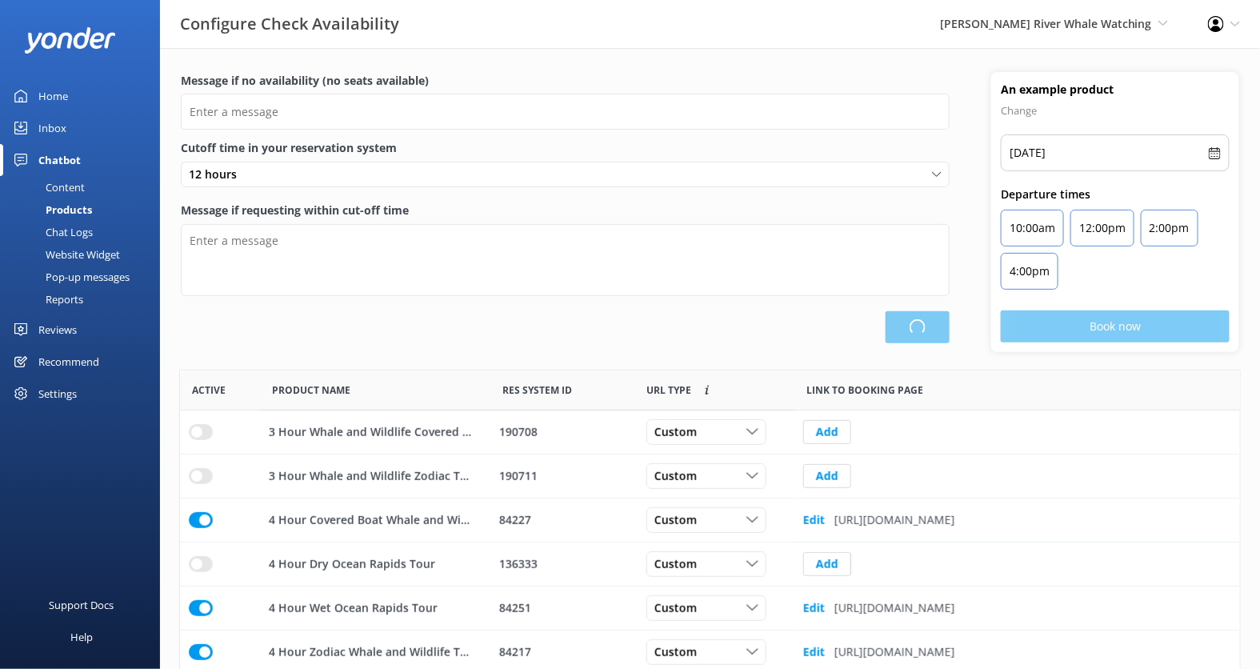
type input "There are no seats available, please check an alternative day"
type textarea "Our online booking system closes {hours} prior to departure. Please contact us …"
click at [77, 226] on div "Chat Logs" at bounding box center [51, 232] width 83 height 22
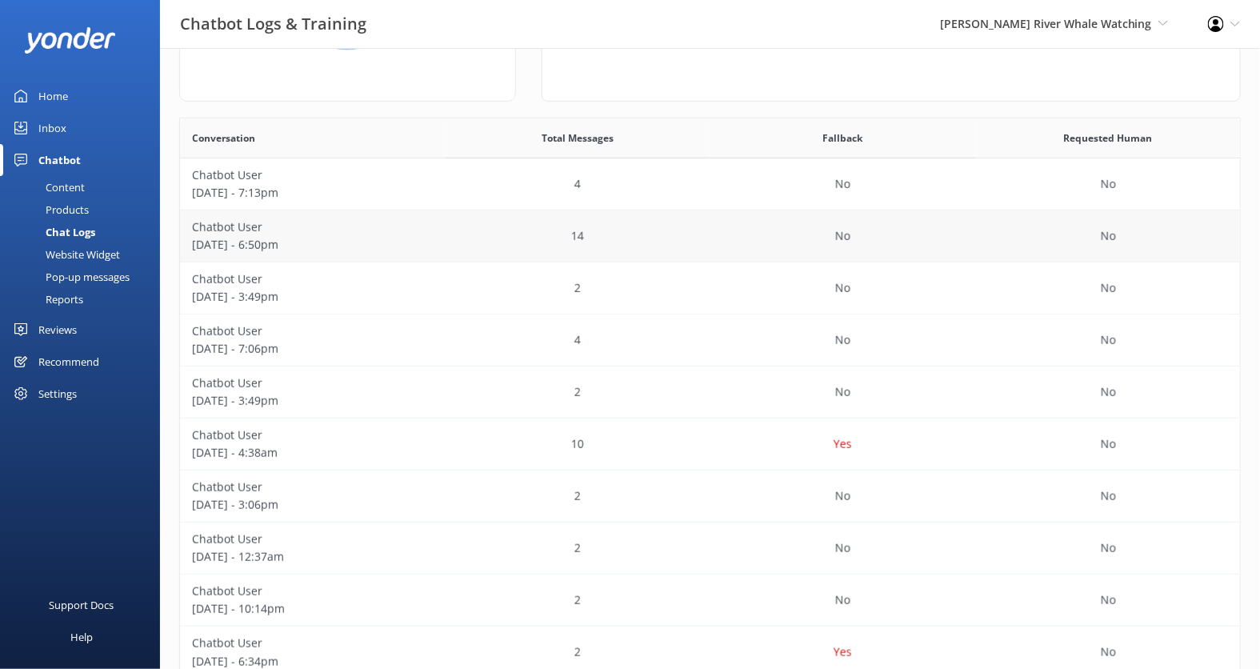
scroll to position [242, 0]
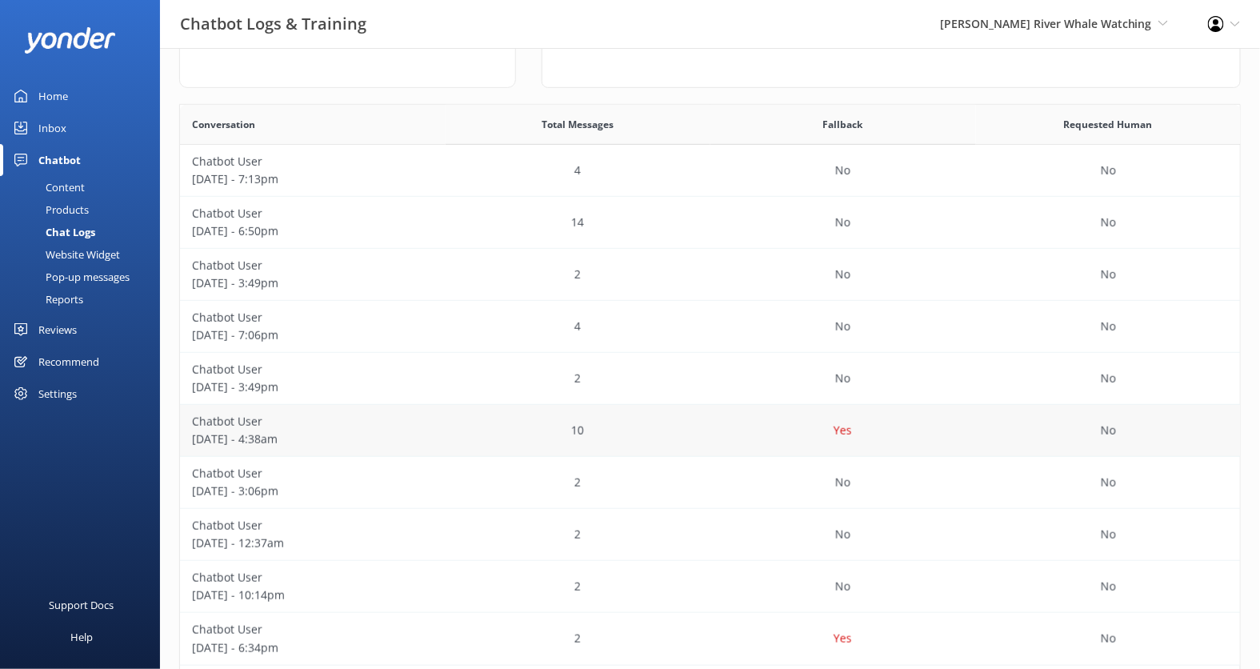
click at [468, 425] on div "10" at bounding box center [579, 431] width 266 height 52
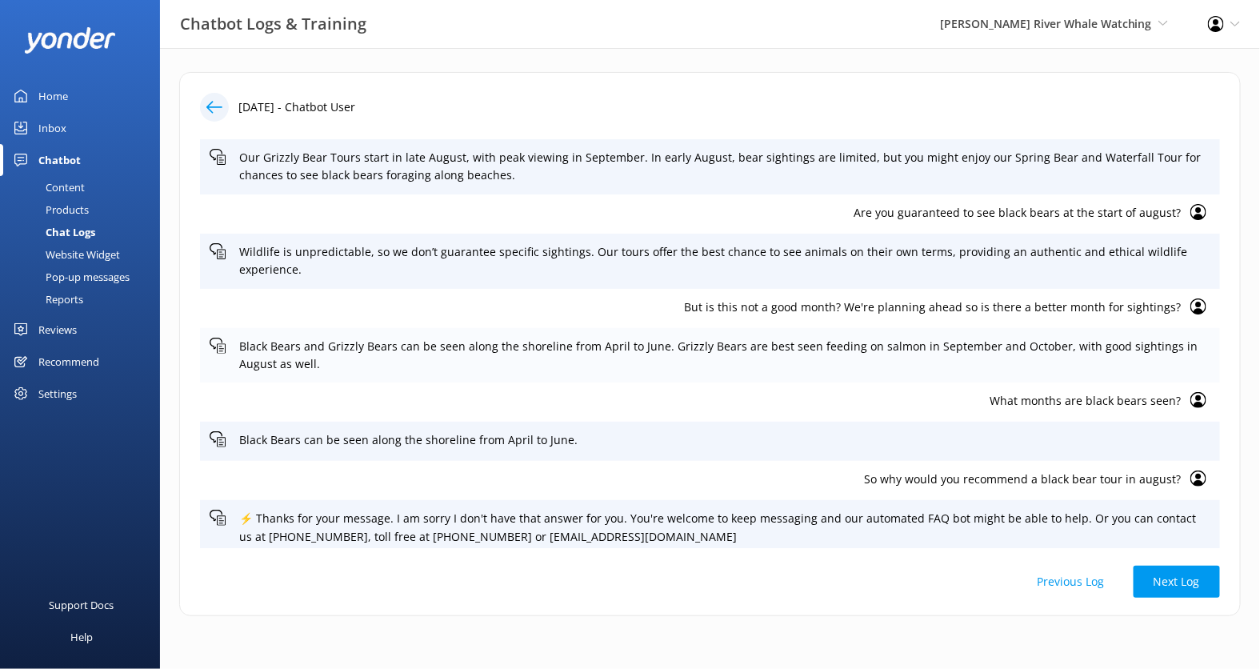
scroll to position [78, 0]
click at [910, 177] on p "Our Grizzly Bear Tours start in late August, with peak viewing in September. In…" at bounding box center [724, 168] width 971 height 36
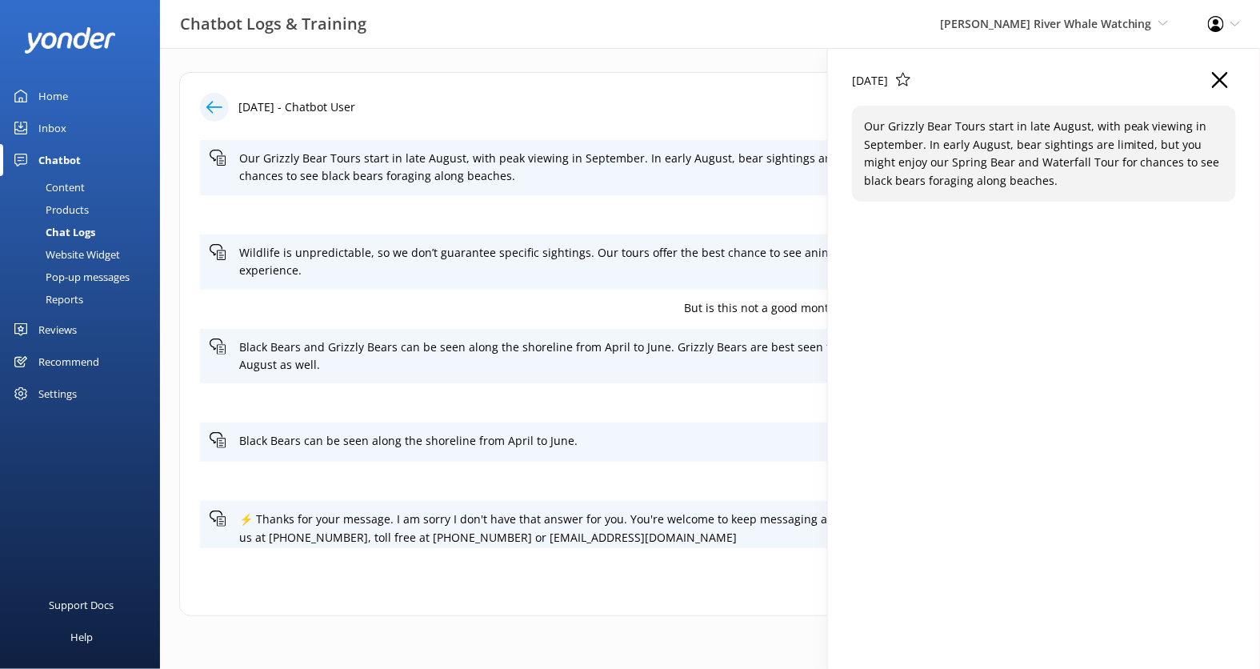
click at [1208, 78] on div "03 Oct 2025" at bounding box center [1044, 89] width 384 height 34
click at [1215, 78] on icon "button" at bounding box center [1220, 80] width 16 height 16
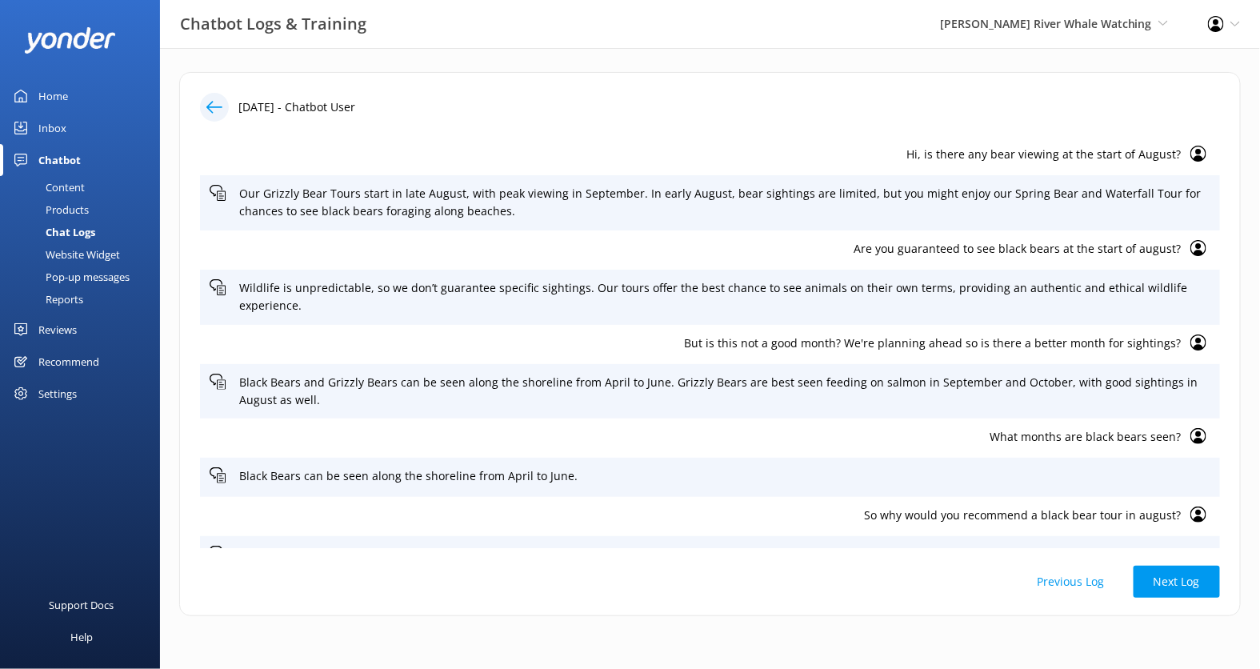
scroll to position [41, 0]
click at [1075, 155] on p "Hi, is there any bear viewing at the start of August?" at bounding box center [695, 156] width 971 height 18
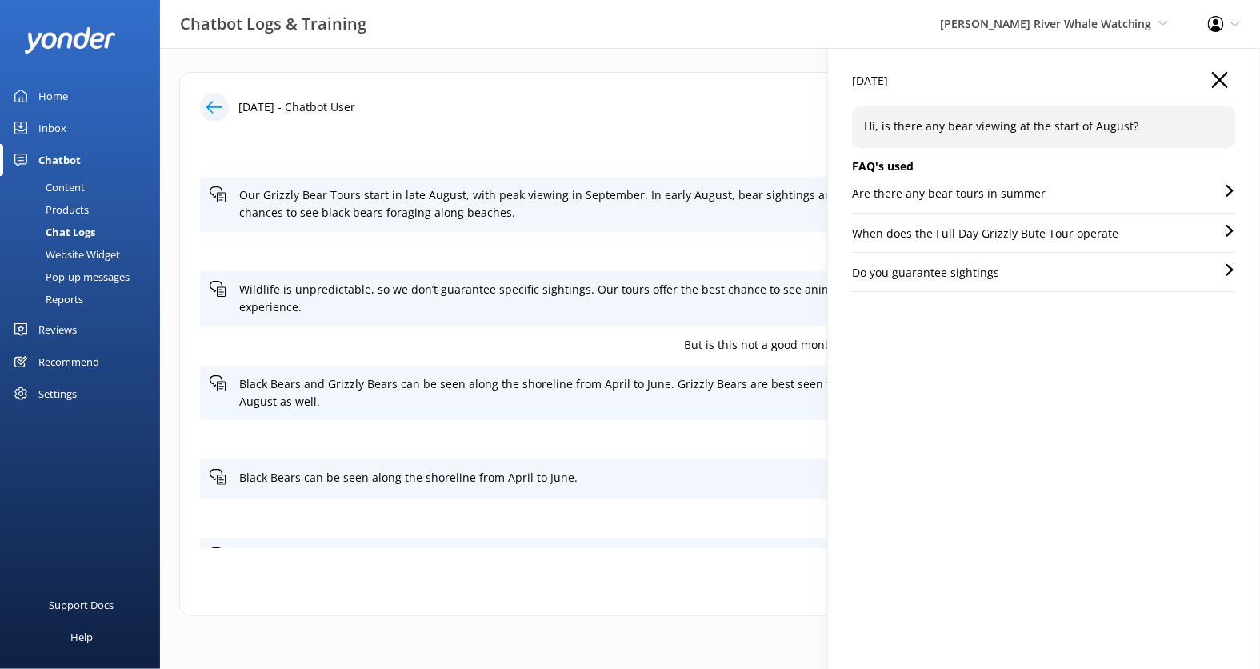
click at [1043, 238] on p "When does the Full Day Grizzly Bute Tour operate" at bounding box center [985, 234] width 266 height 18
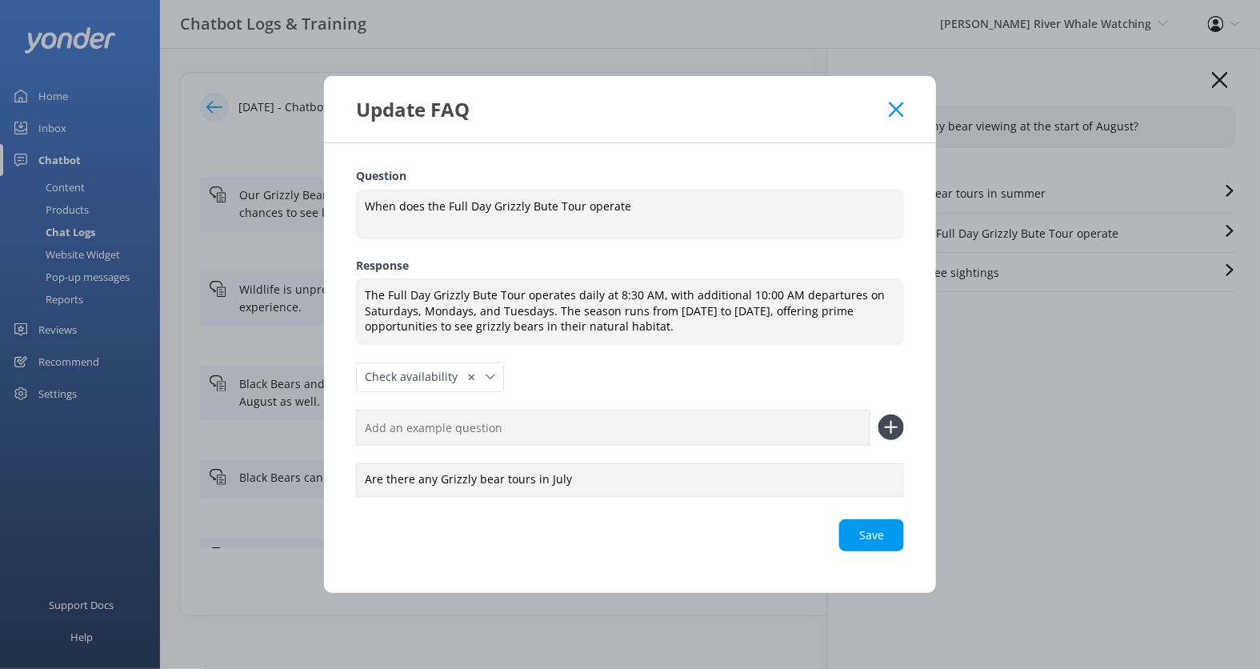
click at [904, 108] on div "Update FAQ" at bounding box center [630, 109] width 612 height 66
click at [894, 106] on use at bounding box center [896, 109] width 15 height 15
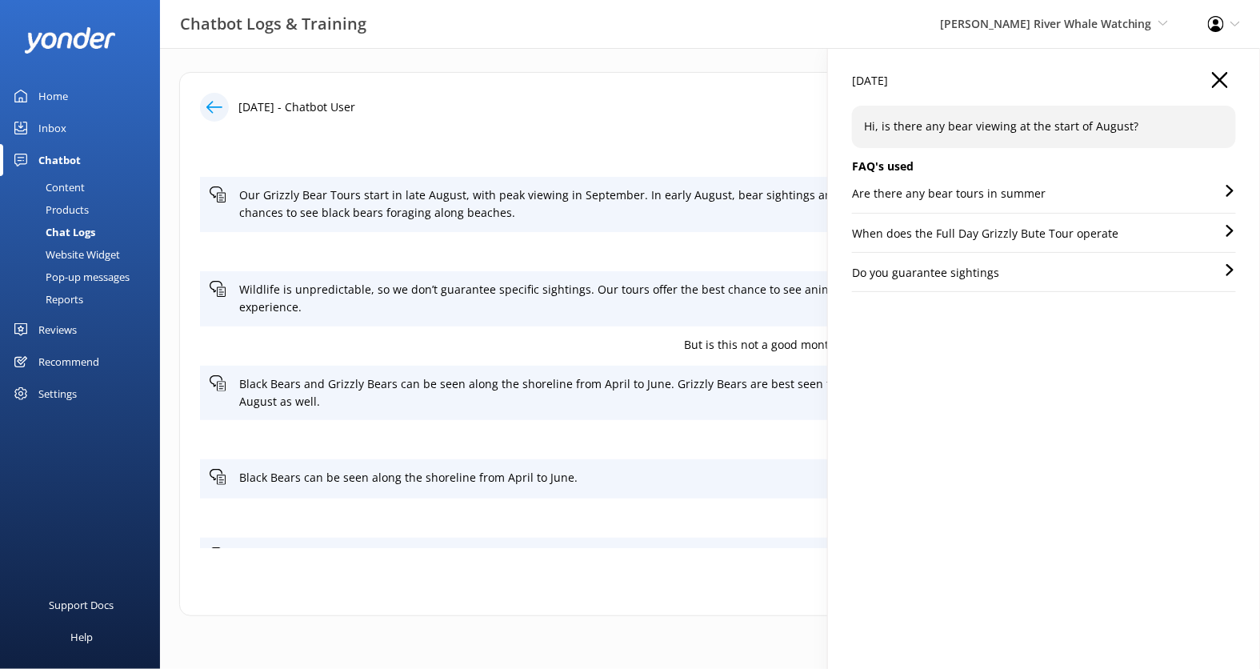
click at [985, 184] on div "03 Oct 2025 Hi, is there any bear viewing at the start of August? FAQ's used Ar…" at bounding box center [1044, 187] width 384 height 231
click at [987, 191] on p "Are there any bear tours in summer" at bounding box center [949, 194] width 194 height 18
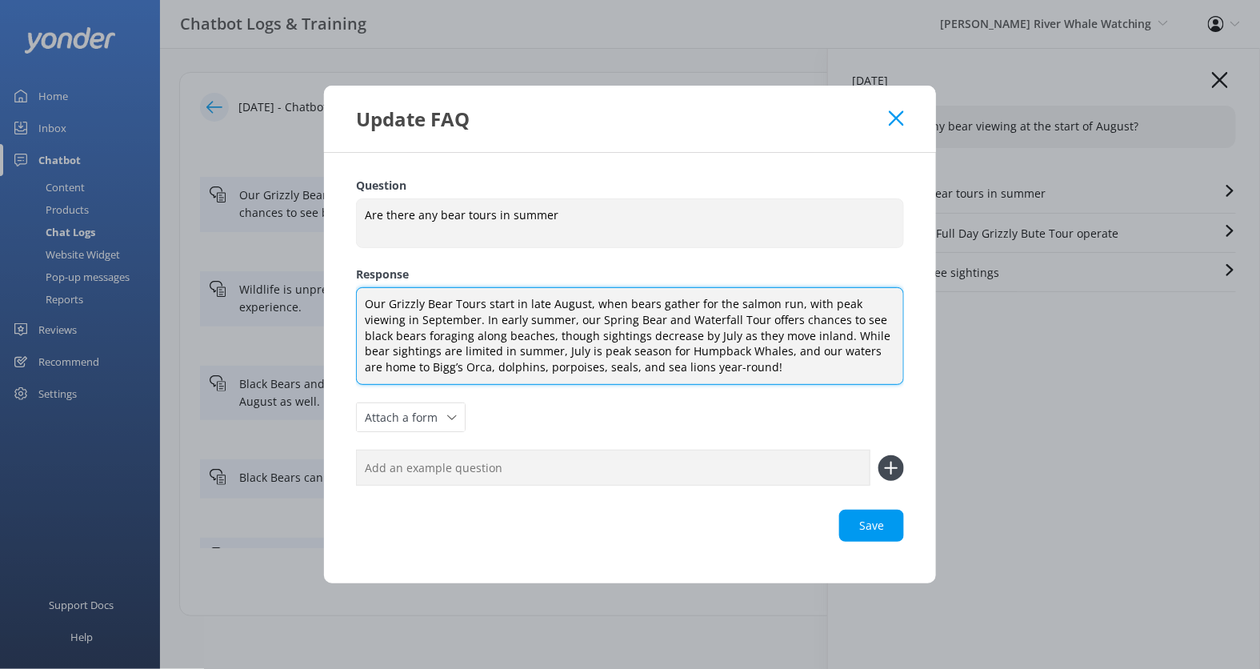
drag, startPoint x: 441, startPoint y: 316, endPoint x: 775, endPoint y: 335, distance: 335.0
click at [775, 335] on textarea "Our Grizzly Bear Tours start in late August, when bears gather for the salmon r…" at bounding box center [630, 336] width 548 height 98
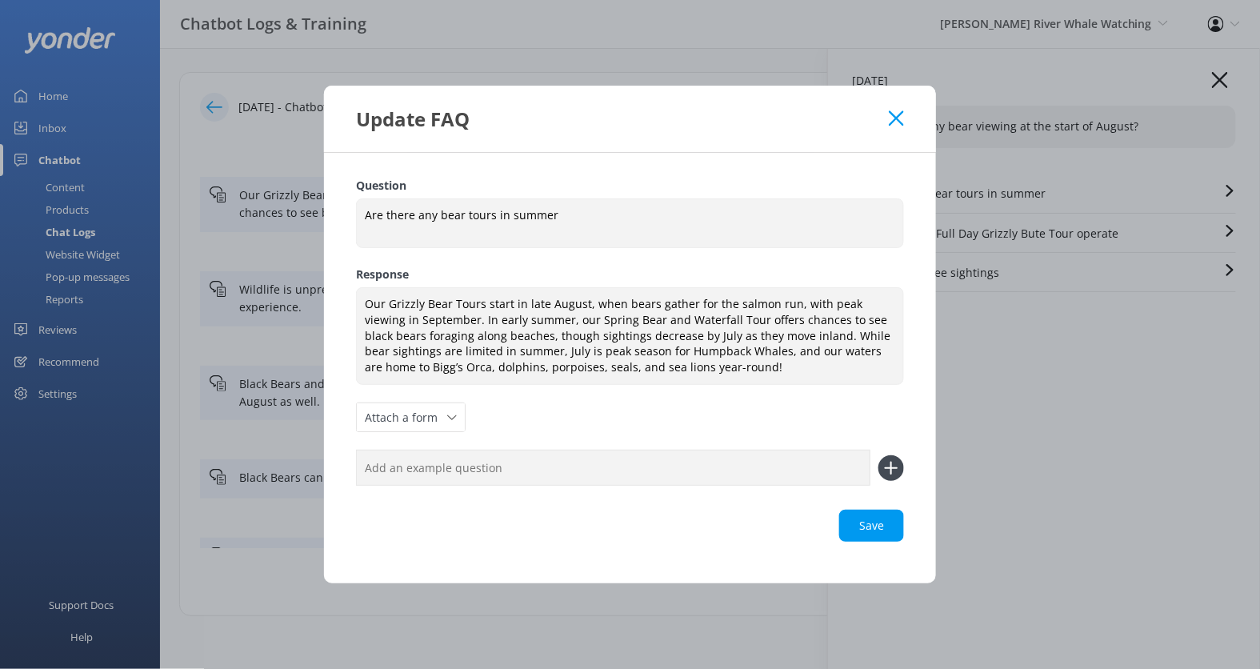
click at [891, 116] on icon at bounding box center [896, 118] width 15 height 16
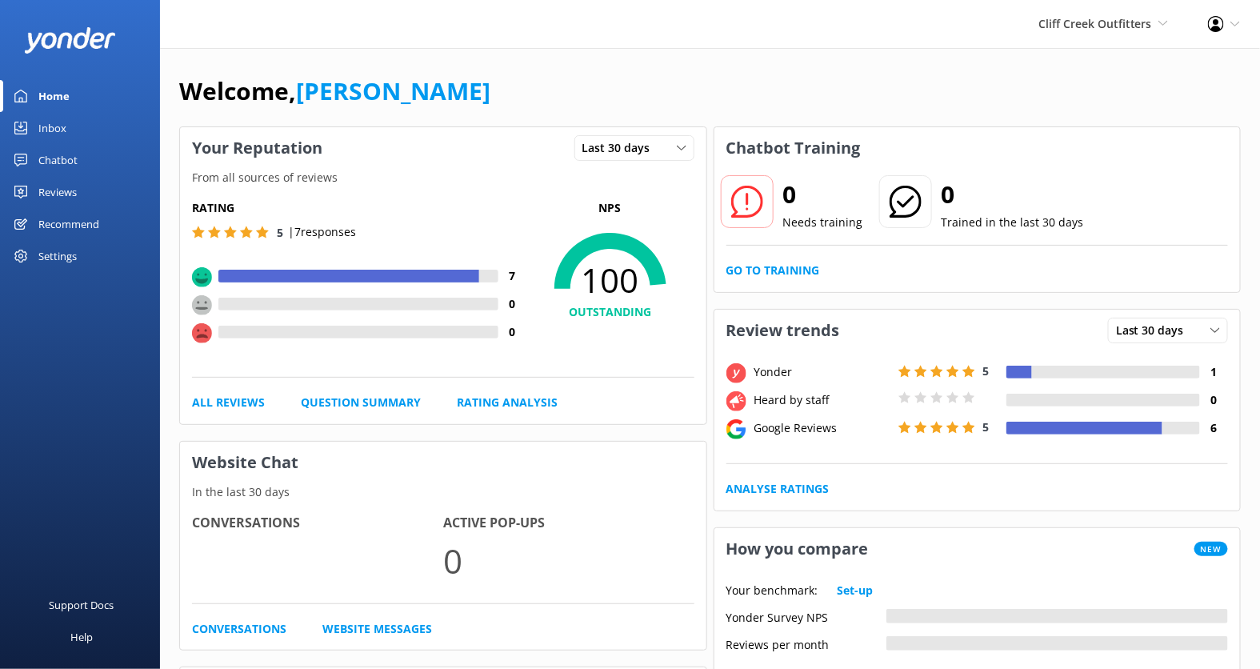
click at [73, 194] on div "Reviews" at bounding box center [57, 192] width 38 height 32
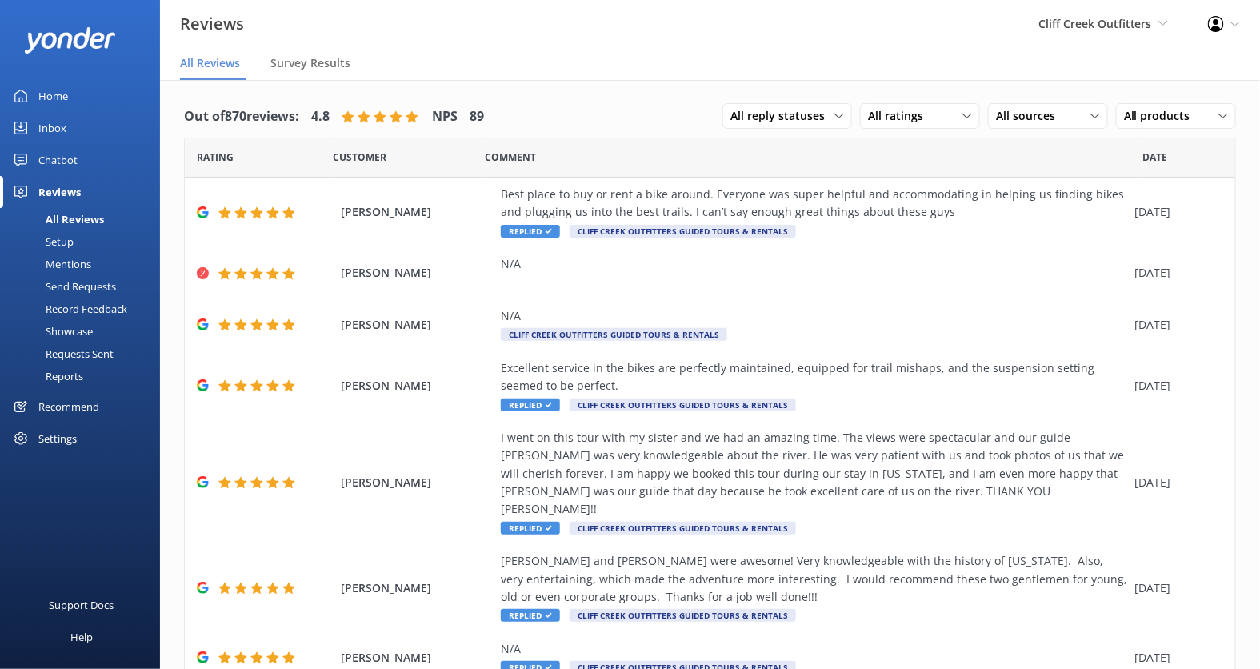
click at [59, 238] on div "Setup" at bounding box center [42, 241] width 64 height 22
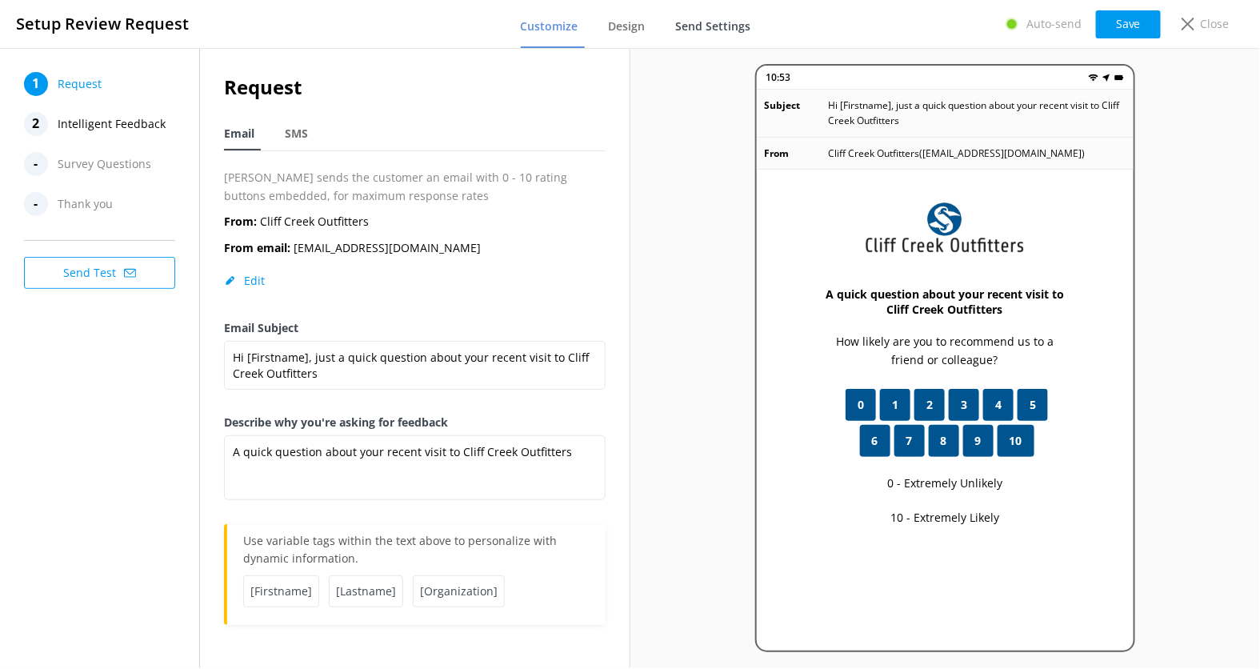
click at [698, 34] on span "Send Settings" at bounding box center [713, 26] width 75 height 16
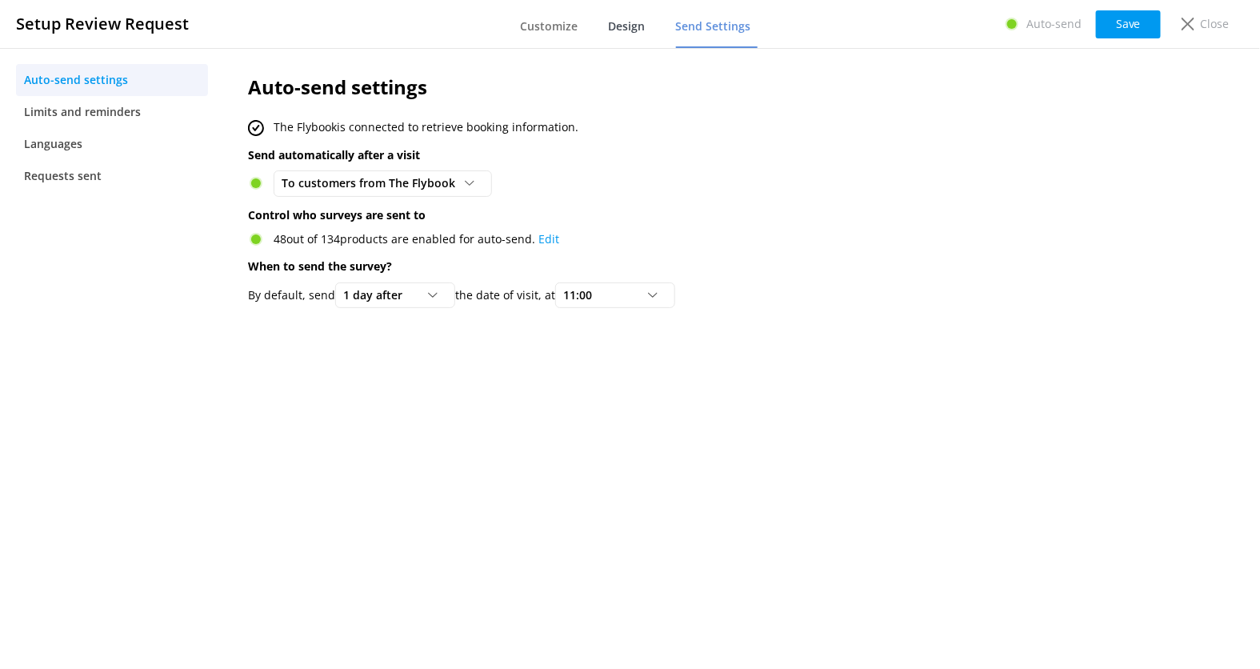
click at [642, 26] on span "Design" at bounding box center [627, 26] width 37 height 16
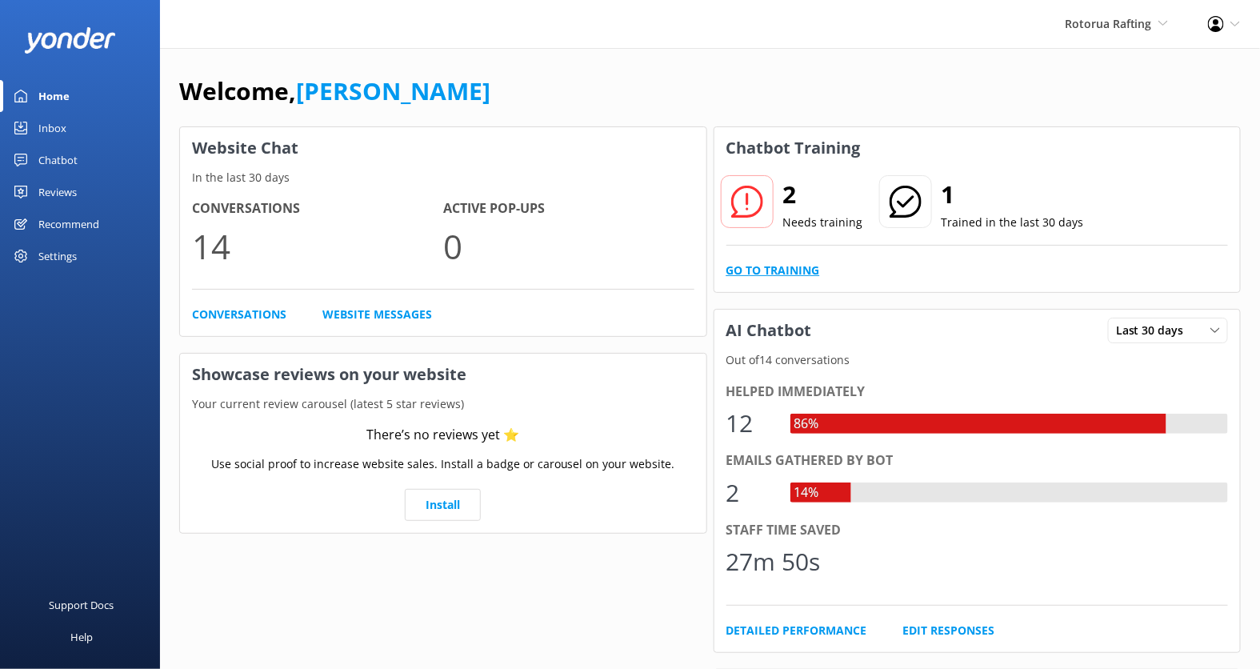
click at [774, 262] on link "Go to Training" at bounding box center [773, 271] width 94 height 18
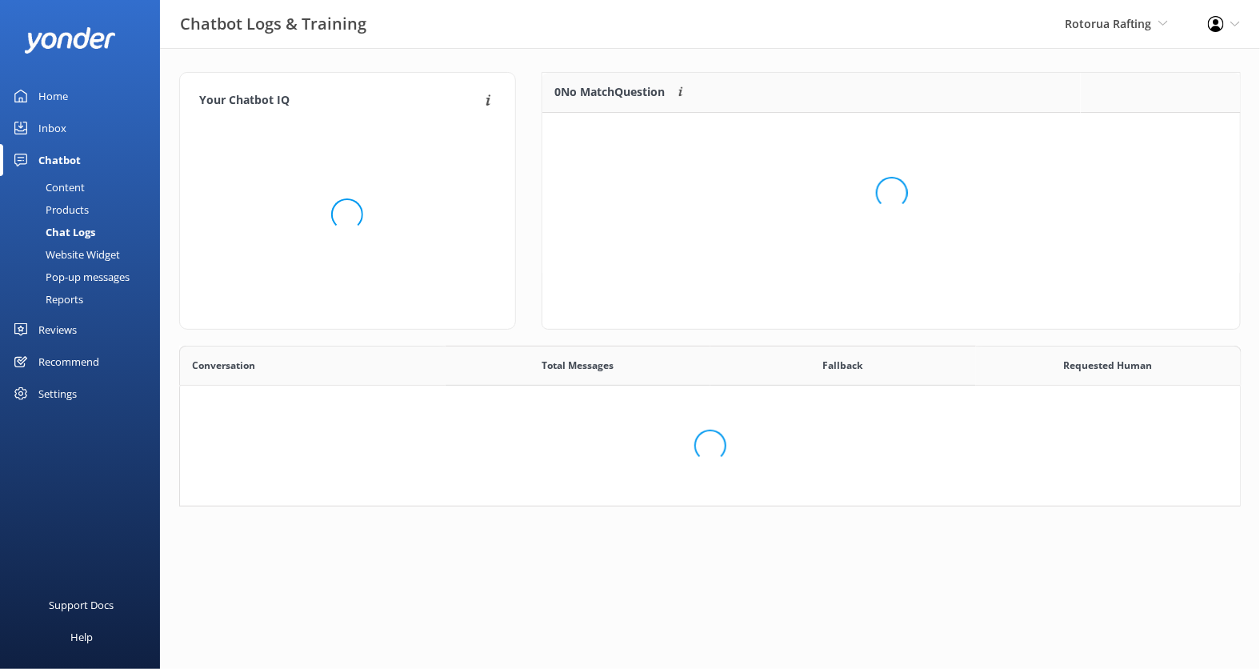
scroll to position [1, 0]
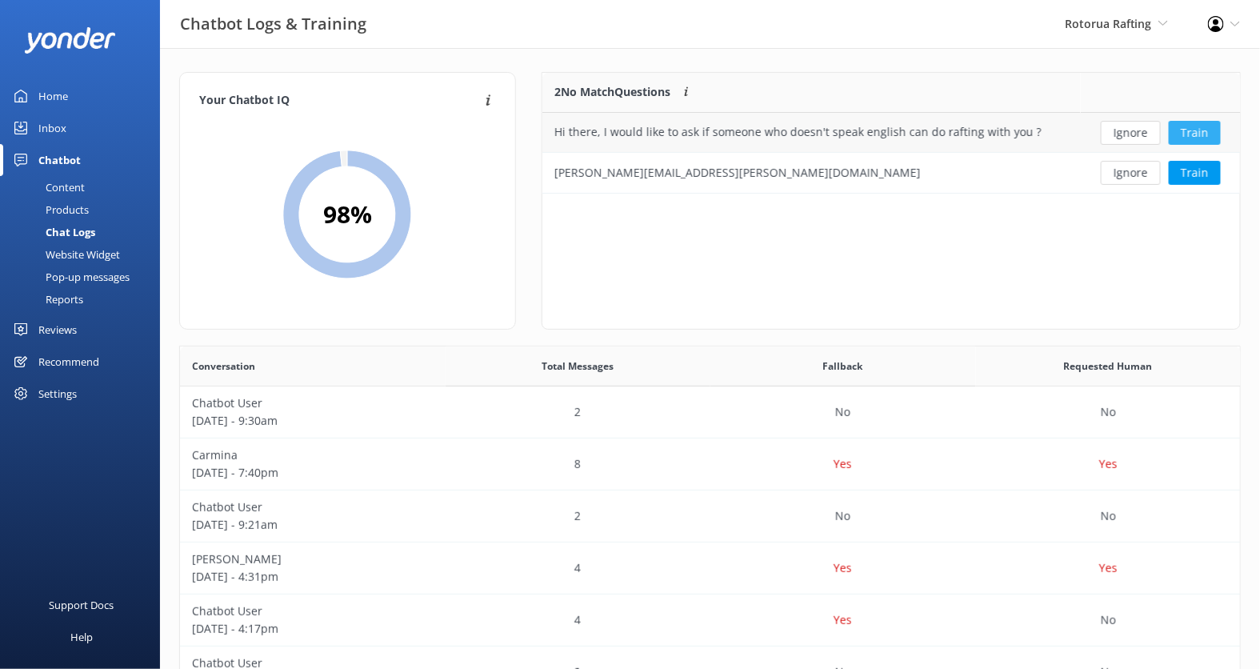
click at [1182, 130] on button "Train" at bounding box center [1195, 133] width 52 height 24
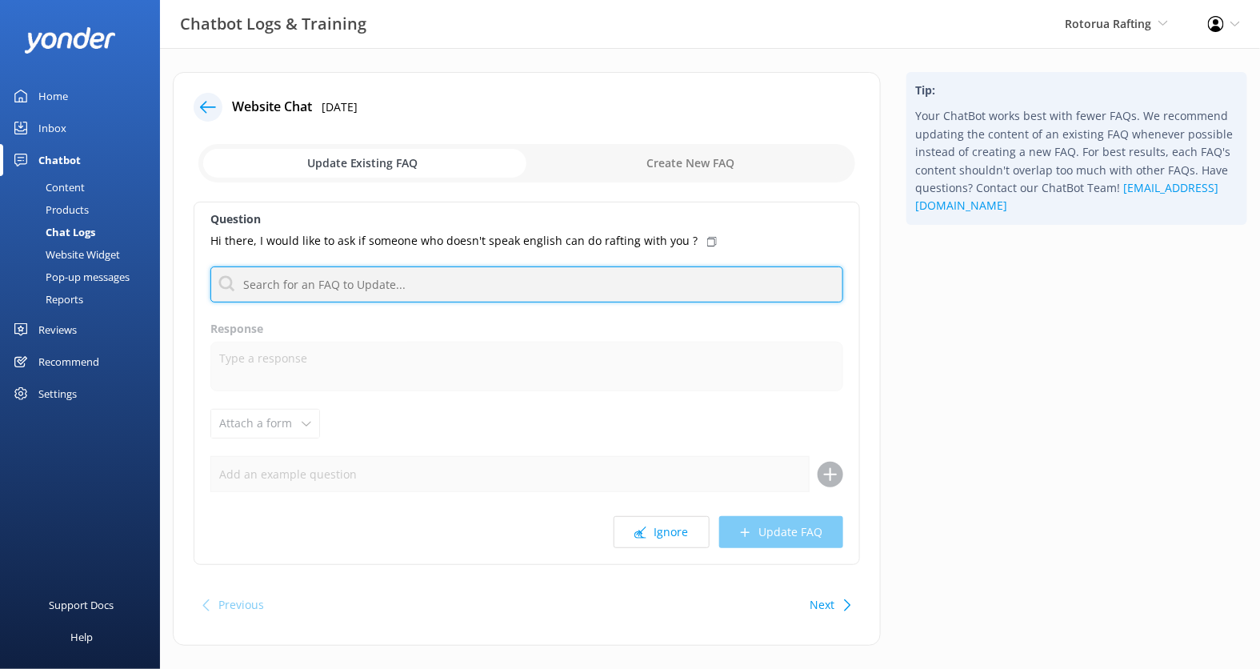
click at [426, 294] on input "text" at bounding box center [526, 284] width 633 height 36
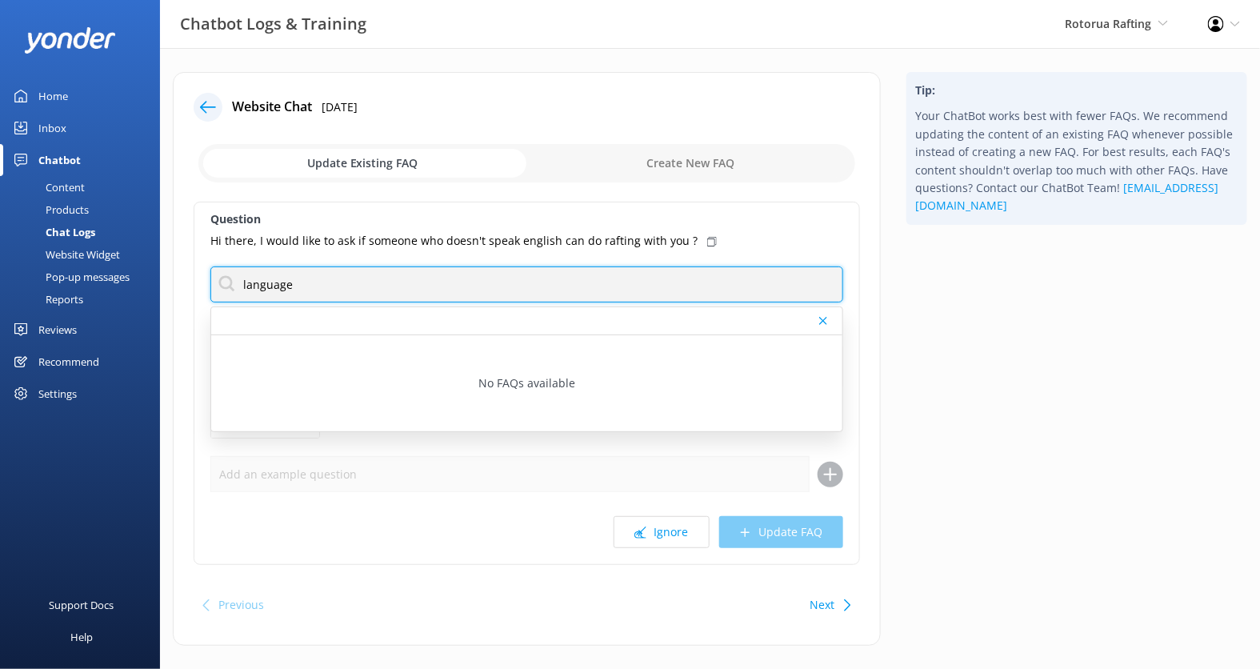
click at [486, 288] on input "language" at bounding box center [526, 284] width 633 height 36
type input "english"
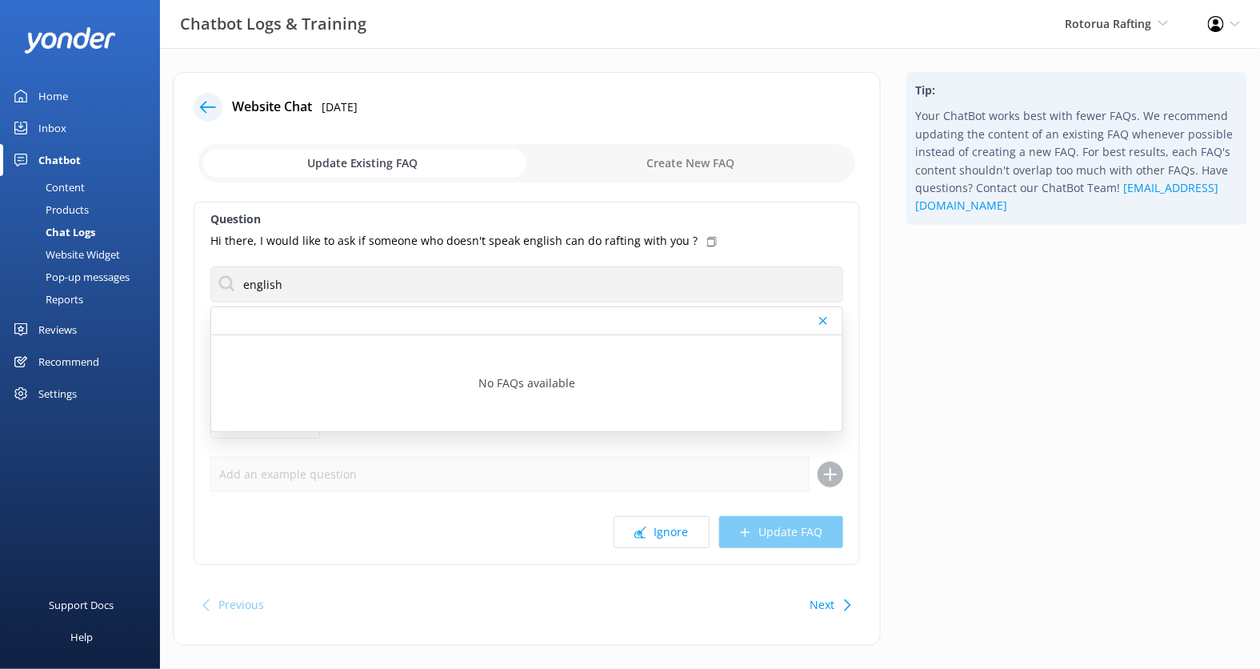
click at [928, 362] on div "Tip: Your ChatBot works best with fewer FAQs. We recommend updating the content…" at bounding box center [1077, 367] width 366 height 590
click at [206, 104] on icon at bounding box center [208, 107] width 16 height 16
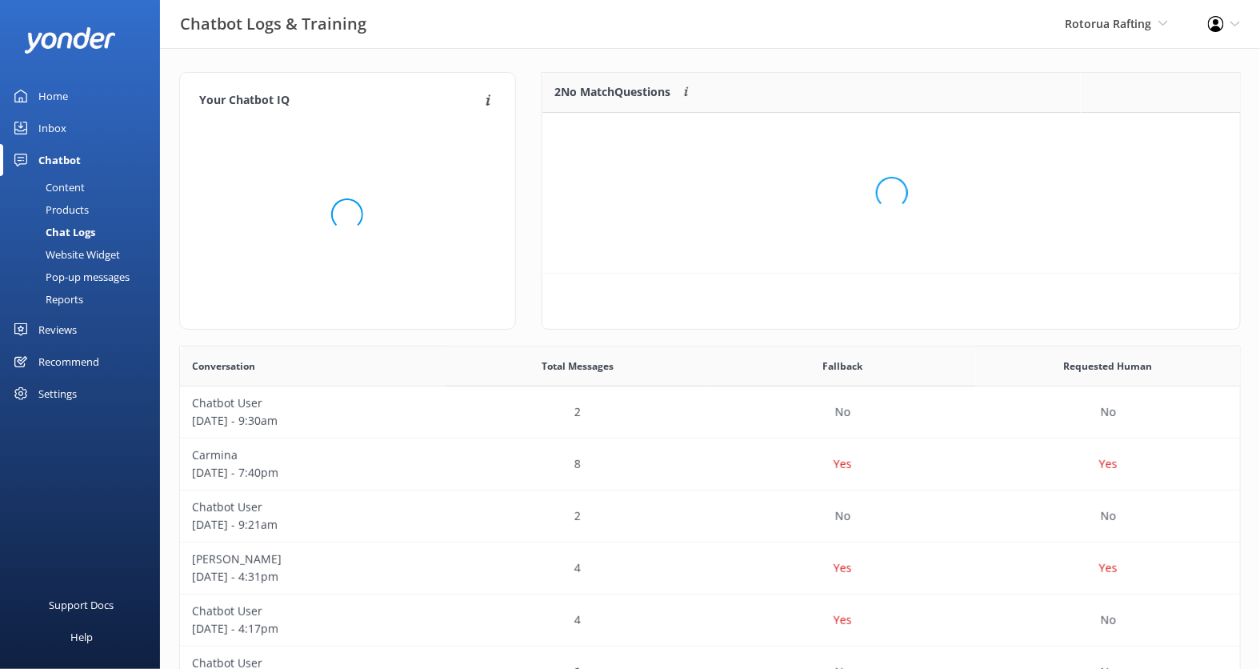
scroll to position [120, 698]
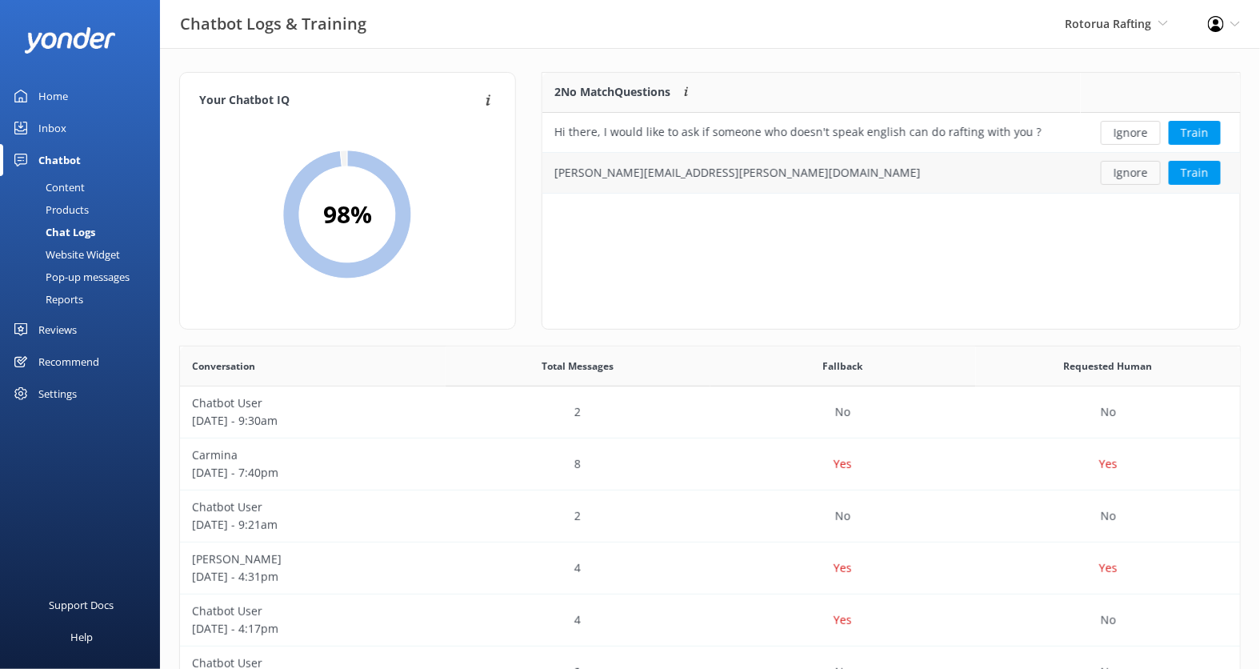
click at [1110, 178] on button "Ignore" at bounding box center [1131, 173] width 60 height 24
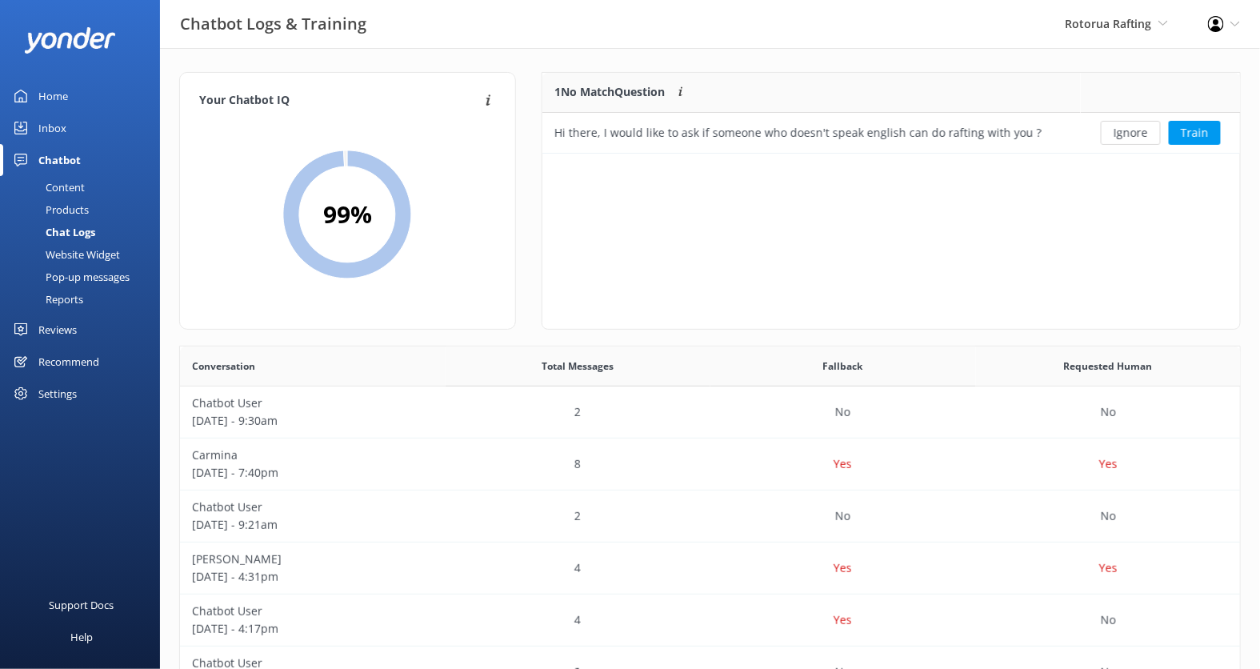
scroll to position [80, 698]
